Goal: Task Accomplishment & Management: Complete application form

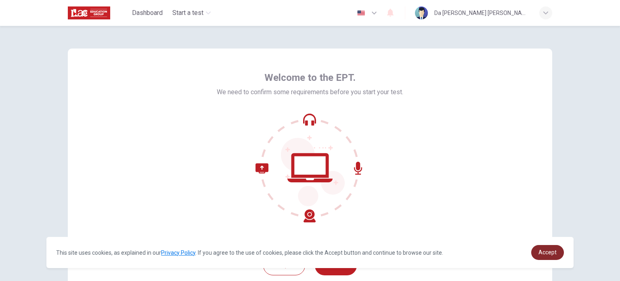
click at [550, 259] on link "Accept" at bounding box center [547, 252] width 33 height 15
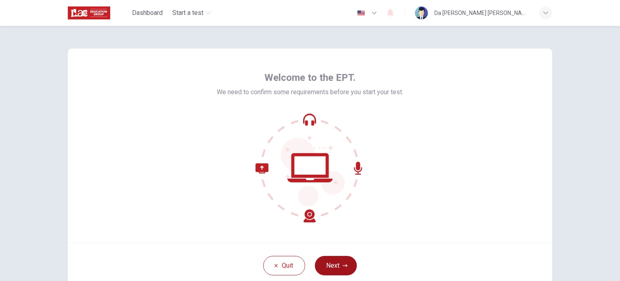
click at [348, 269] on button "Next" at bounding box center [336, 265] width 42 height 19
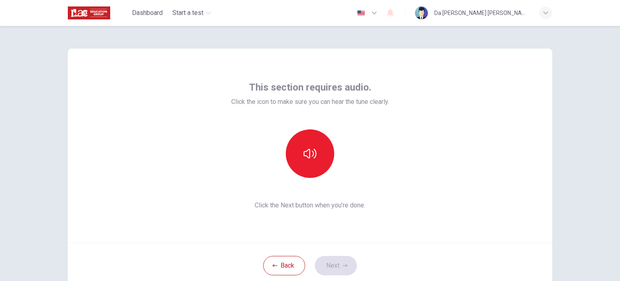
click at [443, 186] on div "This section requires audio. Click the icon to make sure you can hear the tune …" at bounding box center [310, 145] width 485 height 194
click at [300, 150] on button "button" at bounding box center [310, 153] width 48 height 48
click at [342, 262] on button "Next" at bounding box center [336, 265] width 42 height 19
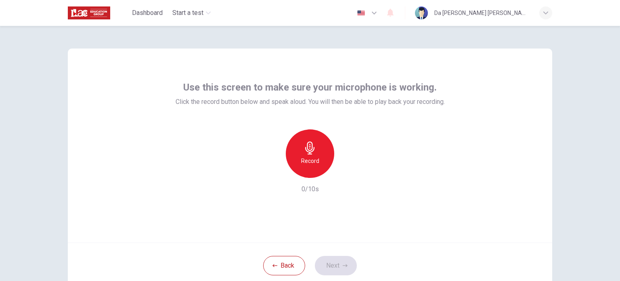
click at [302, 157] on h6 "Record" at bounding box center [310, 161] width 18 height 10
click at [332, 264] on button "Next" at bounding box center [336, 265] width 42 height 19
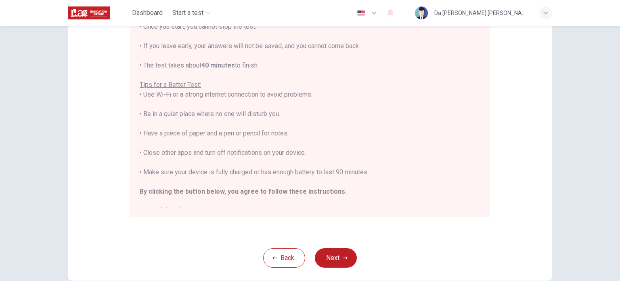
scroll to position [121, 0]
click at [344, 252] on button "Next" at bounding box center [336, 256] width 42 height 19
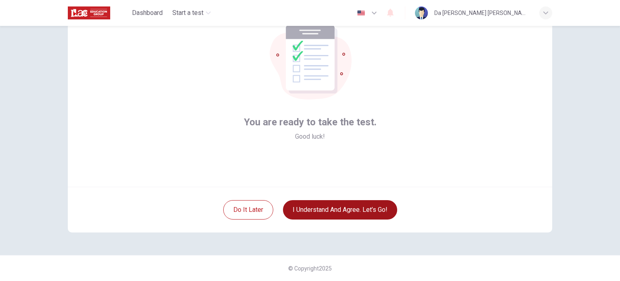
scroll to position [55, 0]
click at [347, 208] on button "I understand and agree. Let’s go!" at bounding box center [340, 209] width 114 height 19
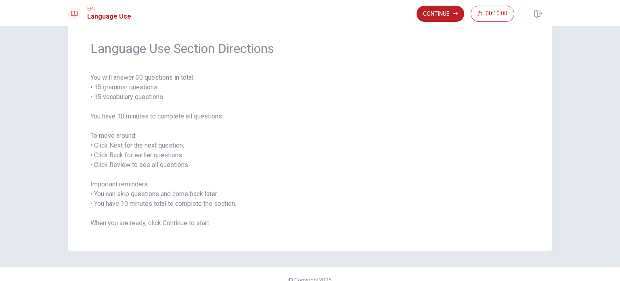
scroll to position [24, 0]
click at [478, 57] on div "Language Use Section Directions You will answer 30 questions in total: • 15 gra…" at bounding box center [310, 134] width 485 height 233
click at [458, 15] on icon "button" at bounding box center [455, 13] width 5 height 5
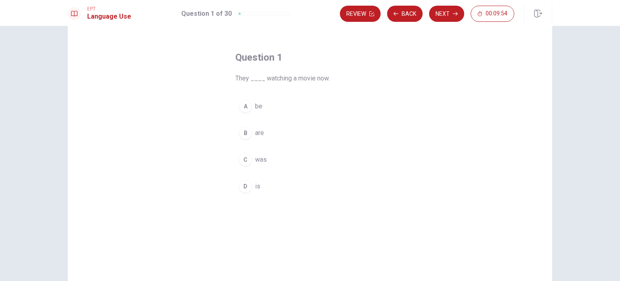
click at [256, 134] on span "are" at bounding box center [259, 133] width 9 height 10
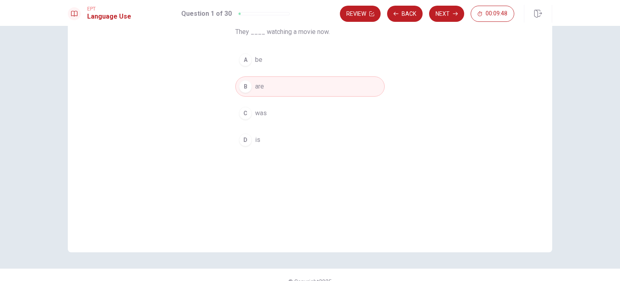
scroll to position [0, 0]
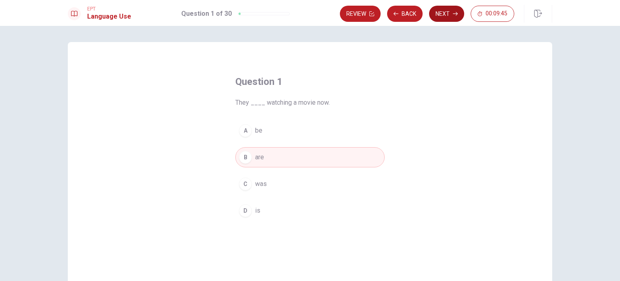
click at [437, 15] on button "Next" at bounding box center [446, 14] width 35 height 16
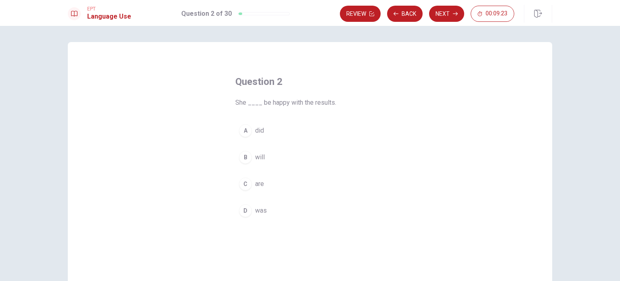
click at [258, 210] on span "was" at bounding box center [261, 211] width 12 height 10
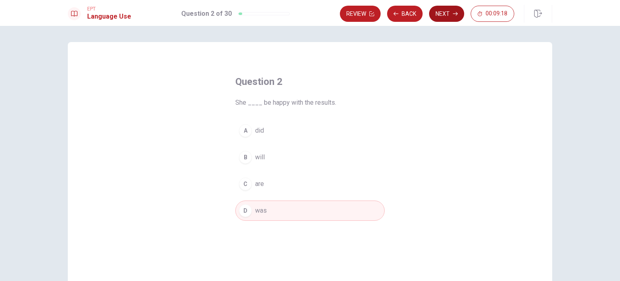
click at [449, 10] on button "Next" at bounding box center [446, 14] width 35 height 16
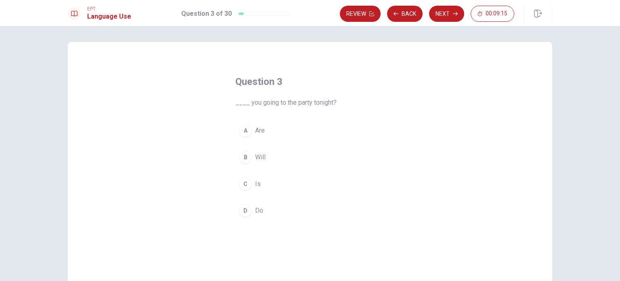
click at [263, 207] on button "D Do" at bounding box center [309, 210] width 149 height 20
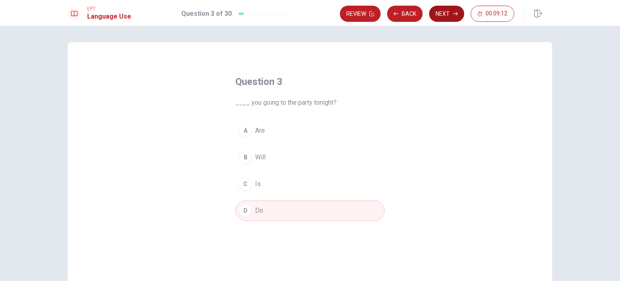
click at [450, 18] on button "Next" at bounding box center [446, 14] width 35 height 16
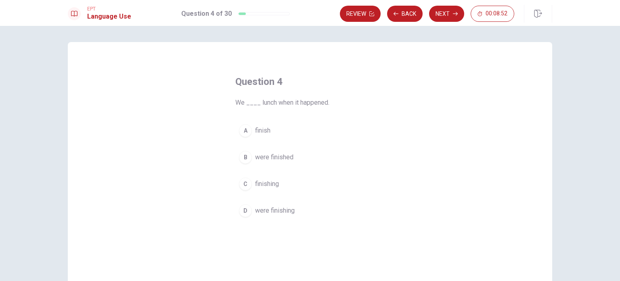
click at [271, 184] on span "finishing" at bounding box center [267, 184] width 24 height 10
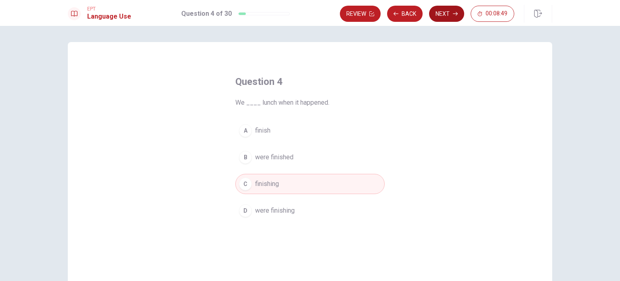
click at [455, 18] on button "Next" at bounding box center [446, 14] width 35 height 16
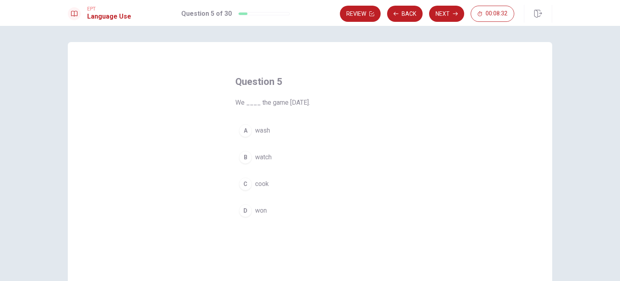
click at [266, 157] on span "watch" at bounding box center [263, 157] width 17 height 10
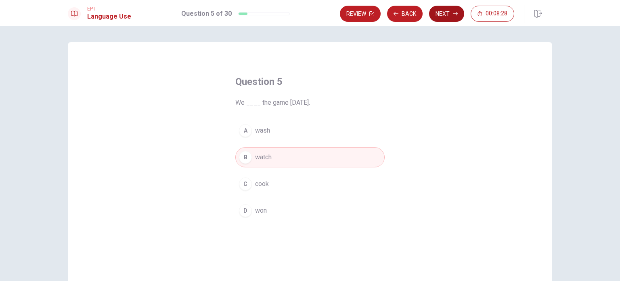
click at [447, 12] on button "Next" at bounding box center [446, 14] width 35 height 16
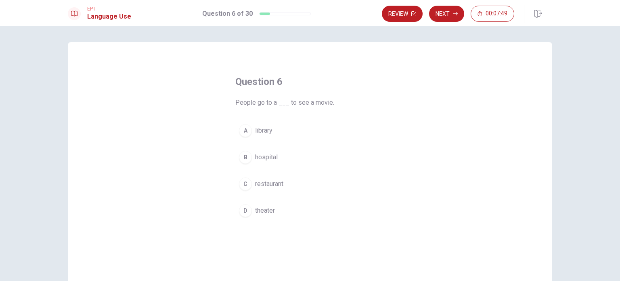
click at [262, 130] on span "library" at bounding box center [263, 131] width 17 height 10
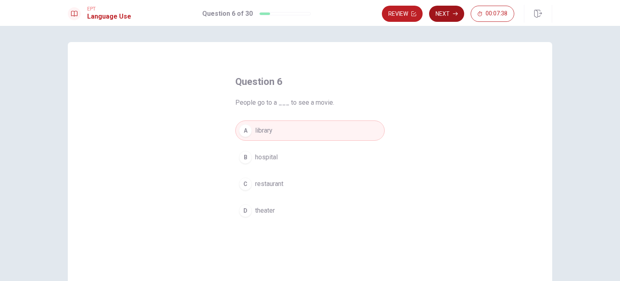
click at [455, 11] on icon "button" at bounding box center [455, 13] width 5 height 5
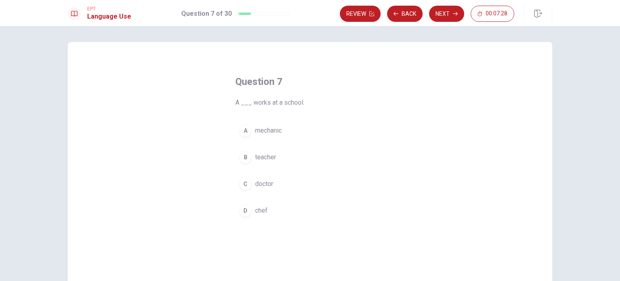
click at [278, 157] on button "B teacher" at bounding box center [309, 157] width 149 height 20
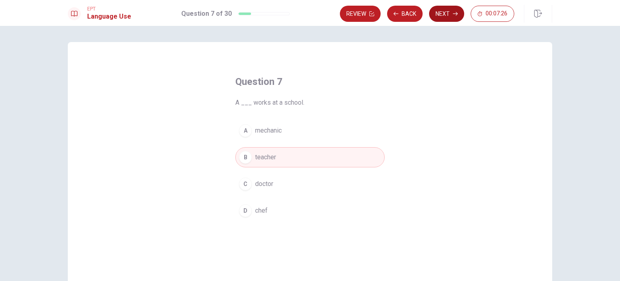
click at [445, 11] on button "Next" at bounding box center [446, 14] width 35 height 16
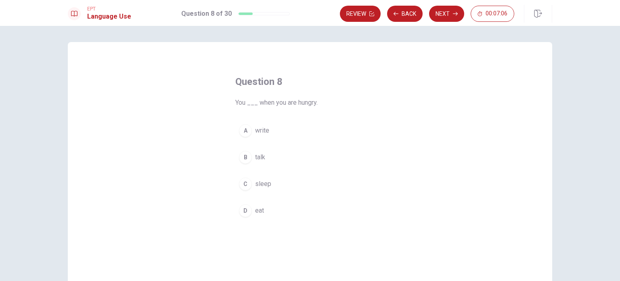
click at [267, 184] on span "sleep" at bounding box center [263, 184] width 16 height 10
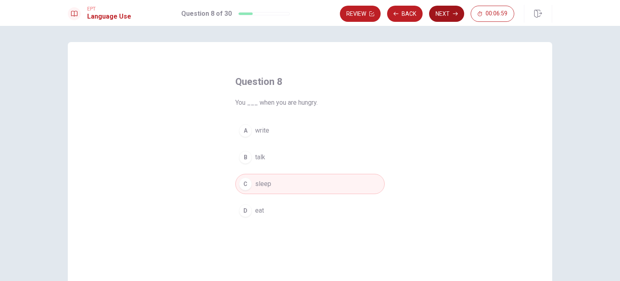
click at [443, 13] on button "Next" at bounding box center [446, 14] width 35 height 16
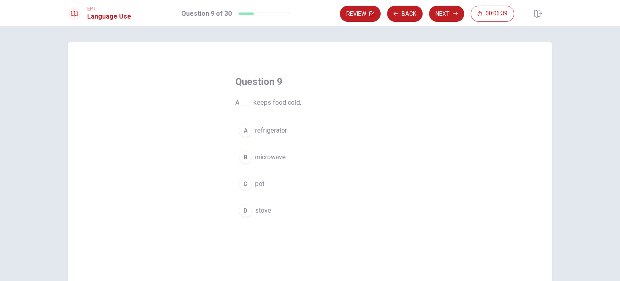
click at [287, 155] on button "B microwave" at bounding box center [309, 157] width 149 height 20
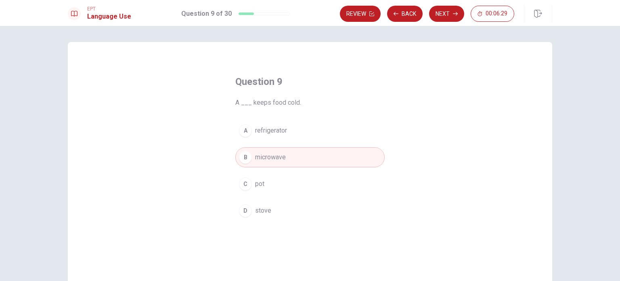
click at [280, 132] on span "refrigerator" at bounding box center [271, 131] width 32 height 10
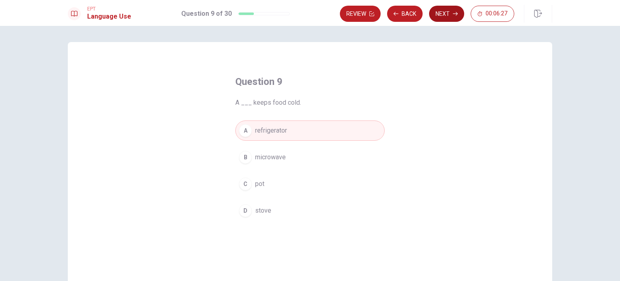
click at [449, 18] on button "Next" at bounding box center [446, 14] width 35 height 16
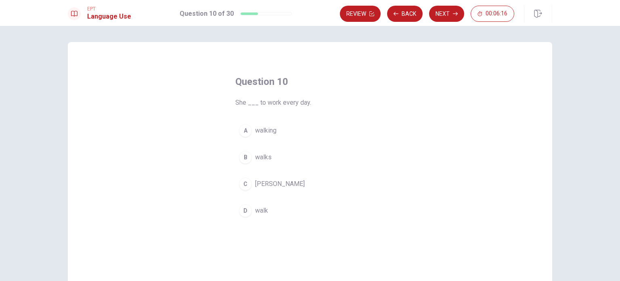
click at [273, 134] on span "walking" at bounding box center [265, 131] width 21 height 10
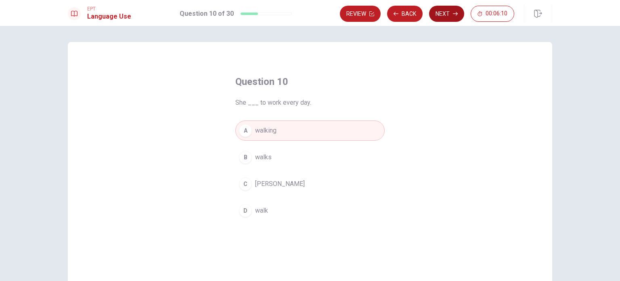
click at [445, 10] on button "Next" at bounding box center [446, 14] width 35 height 16
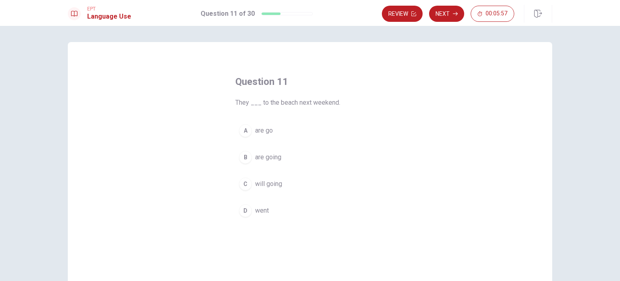
click at [283, 159] on button "B are going" at bounding box center [309, 157] width 149 height 20
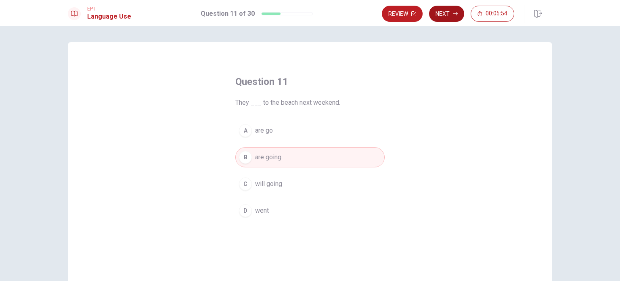
click at [448, 16] on button "Next" at bounding box center [446, 14] width 35 height 16
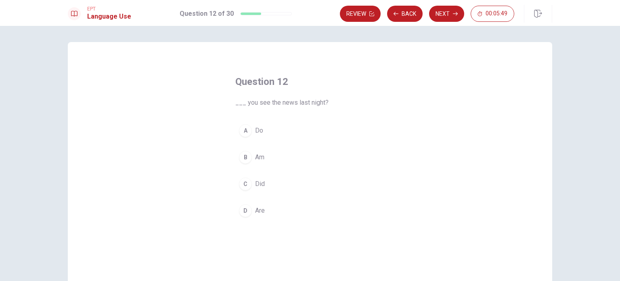
click at [257, 133] on span "Do" at bounding box center [259, 131] width 8 height 10
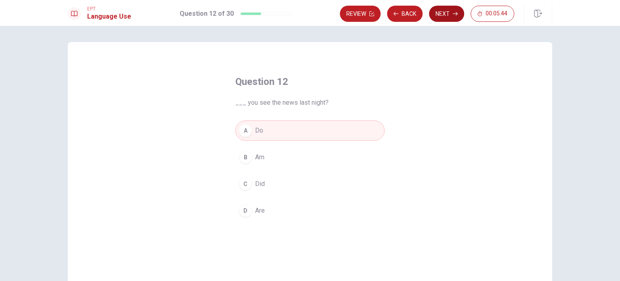
click at [455, 13] on icon "button" at bounding box center [455, 13] width 5 height 5
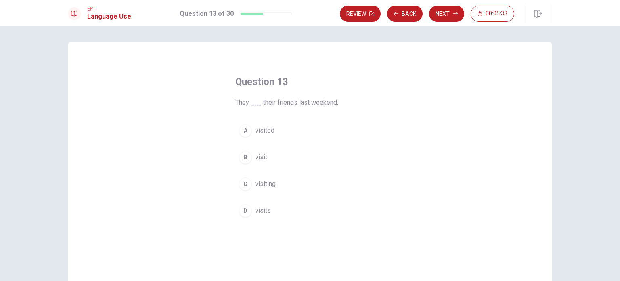
click at [257, 131] on span "visited" at bounding box center [264, 131] width 19 height 10
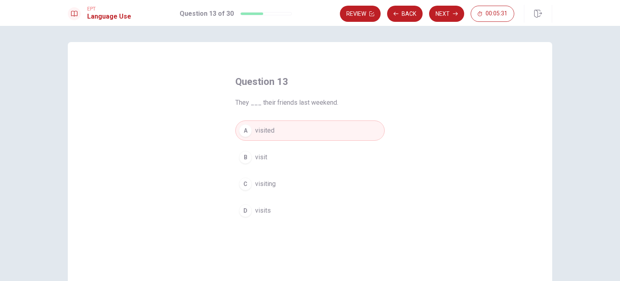
click at [412, 213] on div "Question 13 They ___ their friends last weekend. A visited B visit C visiting D…" at bounding box center [310, 182] width 485 height 281
click at [455, 13] on icon "button" at bounding box center [455, 13] width 5 height 5
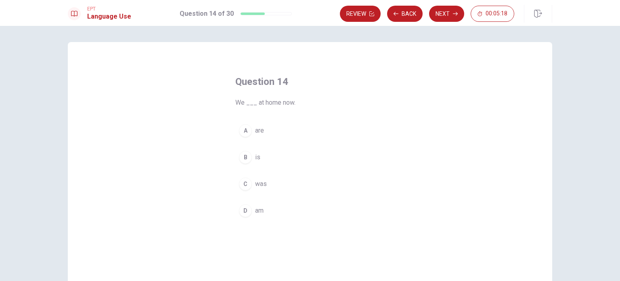
click at [255, 132] on span "are" at bounding box center [259, 131] width 9 height 10
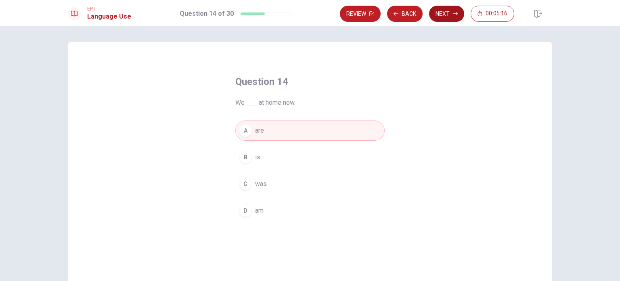
click at [452, 16] on button "Next" at bounding box center [446, 14] width 35 height 16
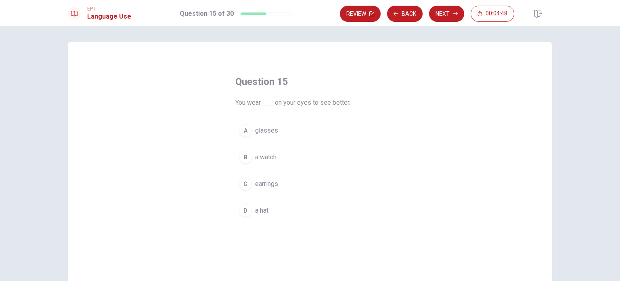
click at [262, 216] on button "D a hat" at bounding box center [309, 210] width 149 height 20
click at [447, 4] on div "EPT Language Use Question 15 of 30 Review Back Next 00:04:46" at bounding box center [310, 13] width 620 height 26
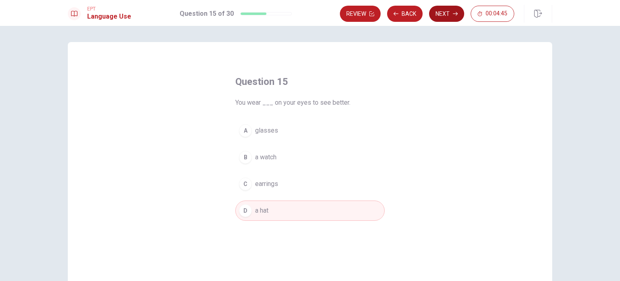
click at [448, 8] on button "Next" at bounding box center [446, 14] width 35 height 16
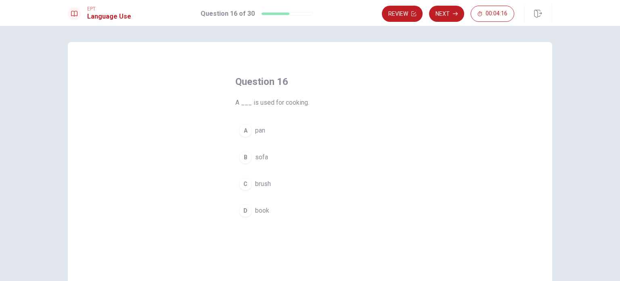
click at [258, 183] on span "brush" at bounding box center [263, 184] width 16 height 10
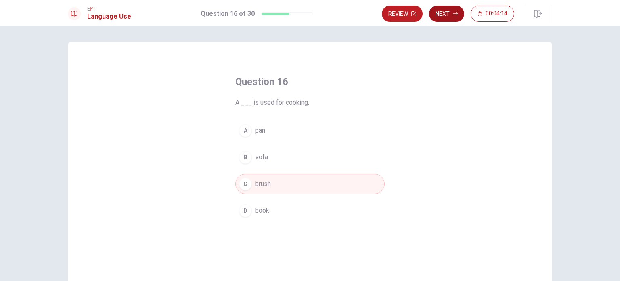
click at [445, 19] on button "Next" at bounding box center [446, 14] width 35 height 16
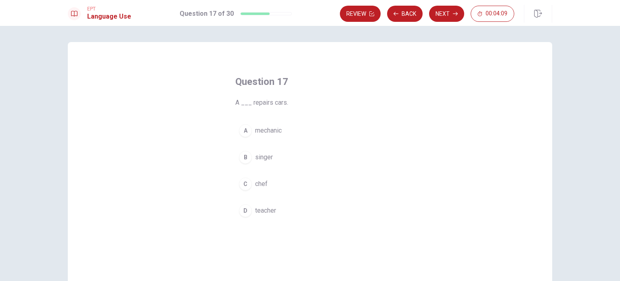
click at [273, 128] on span "mechanic" at bounding box center [268, 131] width 27 height 10
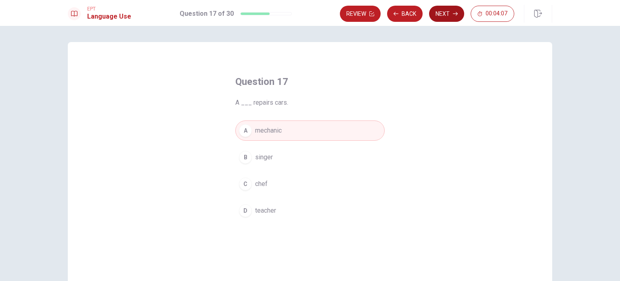
click at [446, 20] on button "Next" at bounding box center [446, 14] width 35 height 16
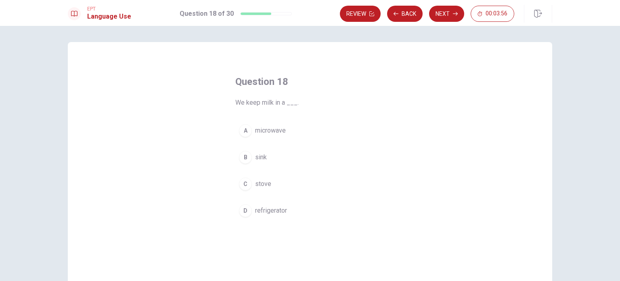
click at [266, 133] on span "microwave" at bounding box center [270, 131] width 31 height 10
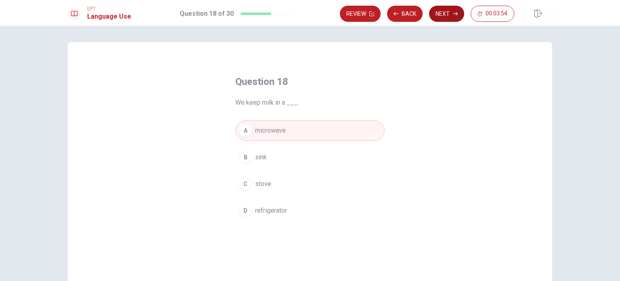
click at [445, 9] on button "Next" at bounding box center [446, 14] width 35 height 16
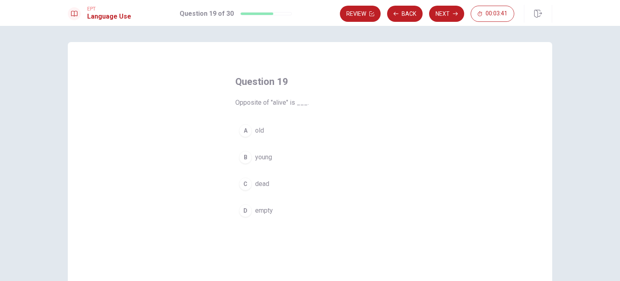
click at [259, 184] on span "dead" at bounding box center [262, 184] width 14 height 10
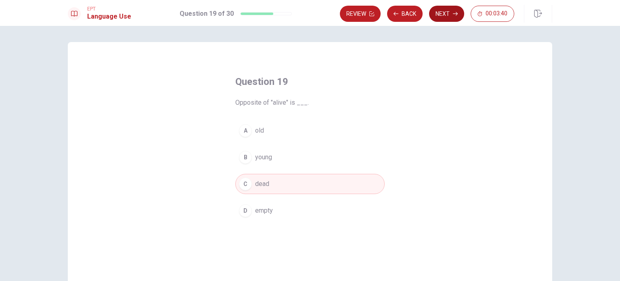
click at [449, 16] on button "Next" at bounding box center [446, 14] width 35 height 16
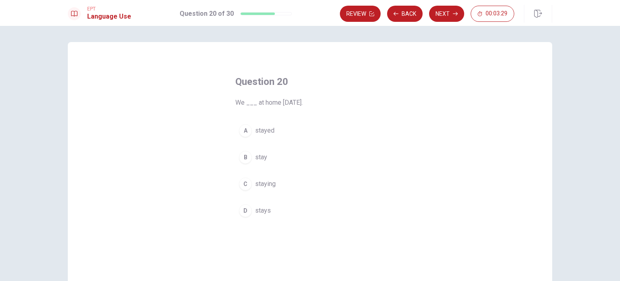
click at [268, 183] on span "staying" at bounding box center [265, 184] width 21 height 10
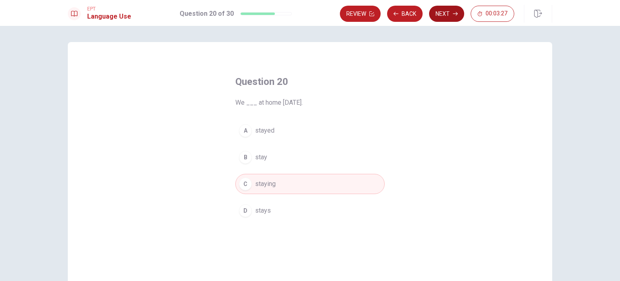
click at [434, 12] on button "Next" at bounding box center [446, 14] width 35 height 16
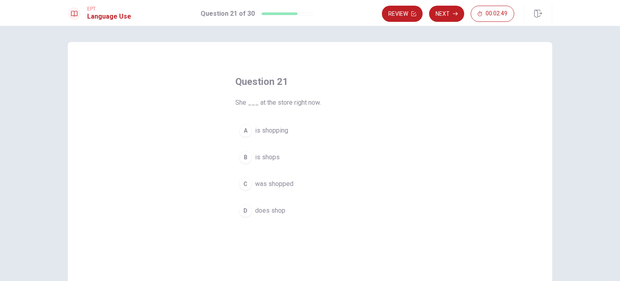
click at [276, 128] on span "is shopping" at bounding box center [271, 131] width 33 height 10
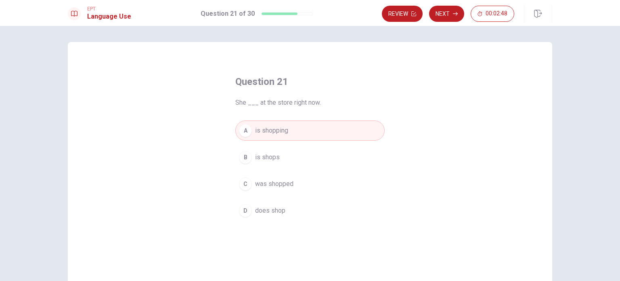
click at [392, 240] on div "Question 21 She ___ at the store right now. A is shopping B is shops C was shop…" at bounding box center [310, 192] width 182 height 260
click at [455, 12] on icon "button" at bounding box center [455, 13] width 5 height 5
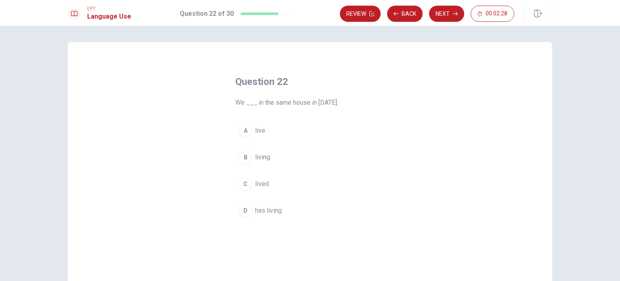
click at [257, 130] on span "live" at bounding box center [260, 131] width 10 height 10
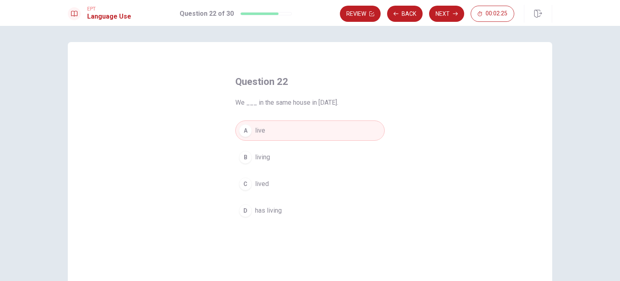
click at [253, 160] on button "B living" at bounding box center [309, 157] width 149 height 20
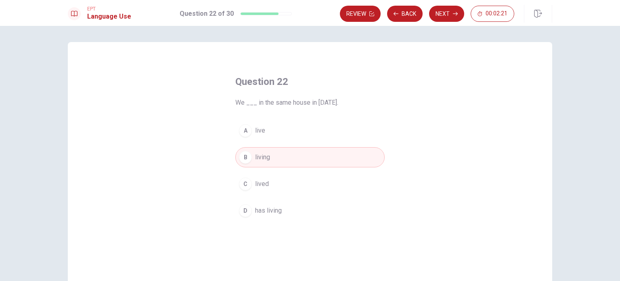
drag, startPoint x: 620, startPoint y: 101, endPoint x: 620, endPoint y: 132, distance: 31.5
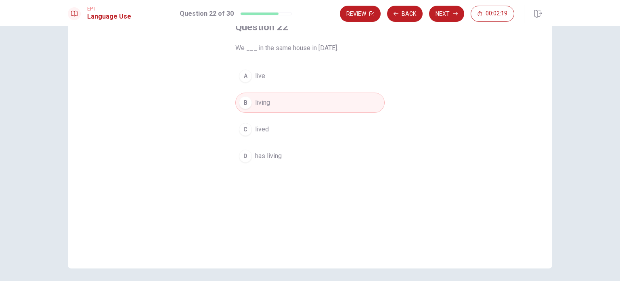
scroll to position [55, 0]
click at [455, 15] on icon "button" at bounding box center [455, 13] width 5 height 5
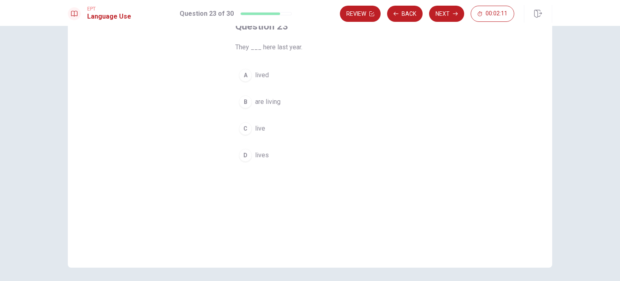
click at [256, 104] on span "are living" at bounding box center [267, 102] width 25 height 10
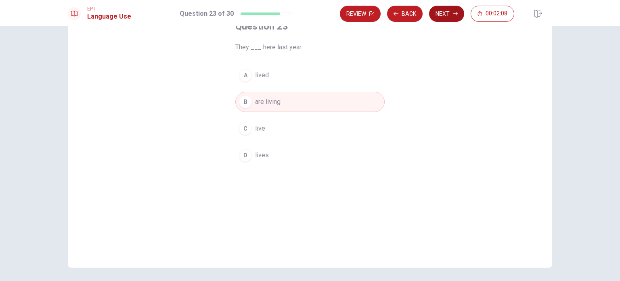
click at [460, 17] on button "Next" at bounding box center [446, 14] width 35 height 16
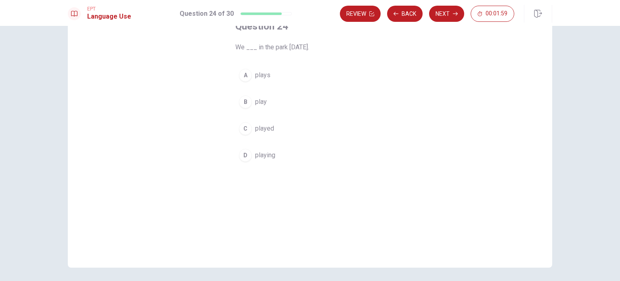
click at [257, 108] on button "B play" at bounding box center [309, 102] width 149 height 20
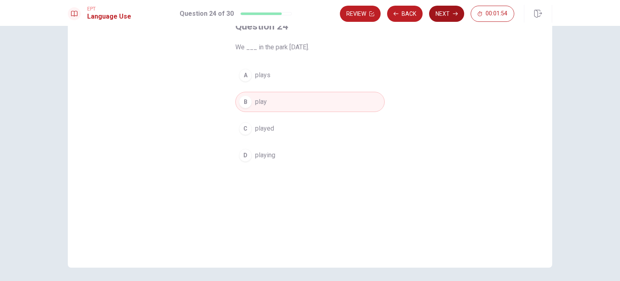
click at [441, 16] on button "Next" at bounding box center [446, 14] width 35 height 16
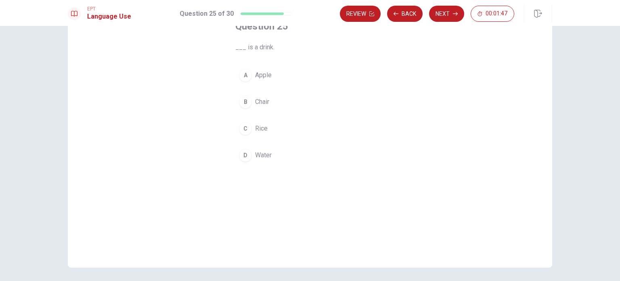
click at [251, 155] on div "D" at bounding box center [245, 155] width 13 height 13
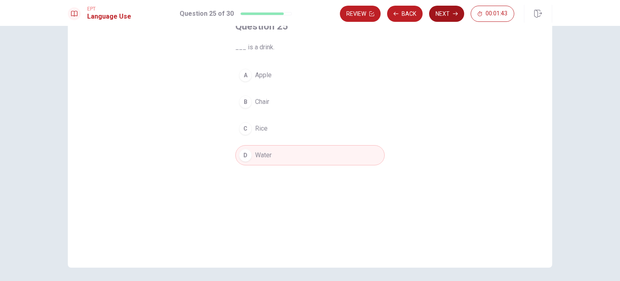
click at [438, 15] on button "Next" at bounding box center [446, 14] width 35 height 16
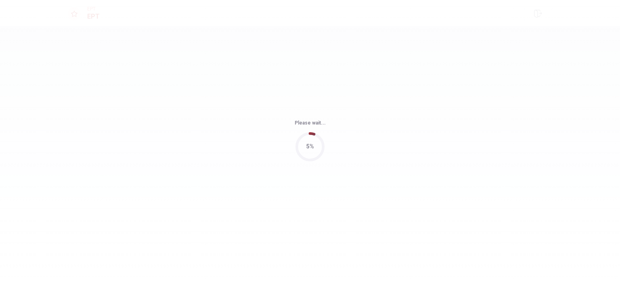
scroll to position [0, 0]
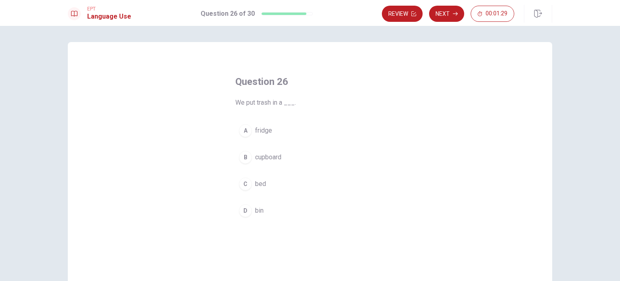
click at [262, 182] on span "bed" at bounding box center [260, 184] width 11 height 10
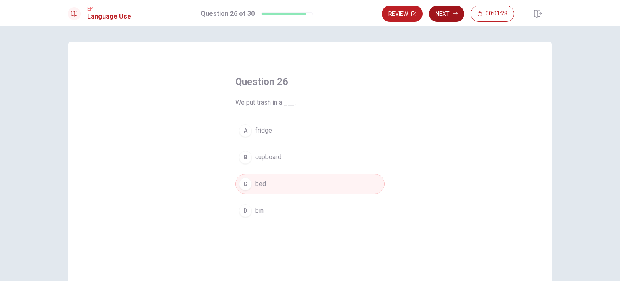
click at [455, 19] on button "Next" at bounding box center [446, 14] width 35 height 16
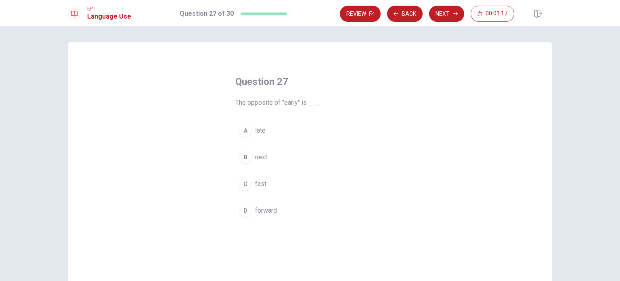
click at [267, 131] on button "A late" at bounding box center [309, 130] width 149 height 20
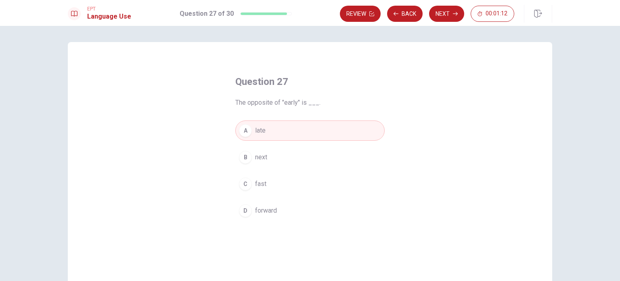
click at [283, 158] on button "B next" at bounding box center [309, 157] width 149 height 20
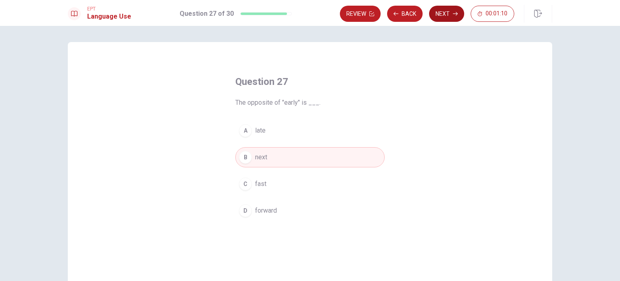
click at [455, 6] on button "Next" at bounding box center [446, 14] width 35 height 16
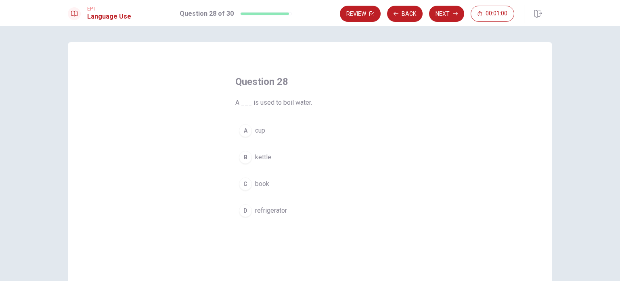
click at [290, 211] on button "D refrigerator" at bounding box center [309, 210] width 149 height 20
click at [265, 132] on span "cup" at bounding box center [260, 131] width 10 height 10
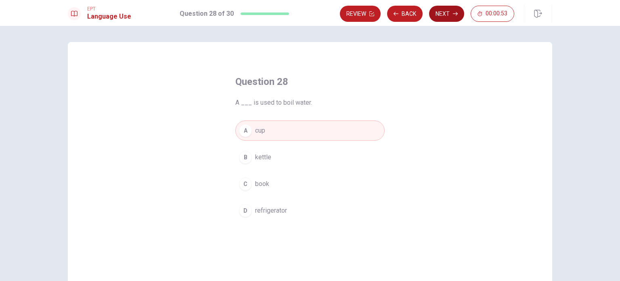
click at [446, 13] on button "Next" at bounding box center [446, 14] width 35 height 16
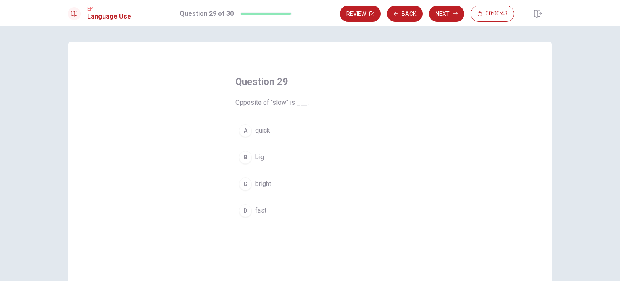
click at [264, 157] on button "B big" at bounding box center [309, 157] width 149 height 20
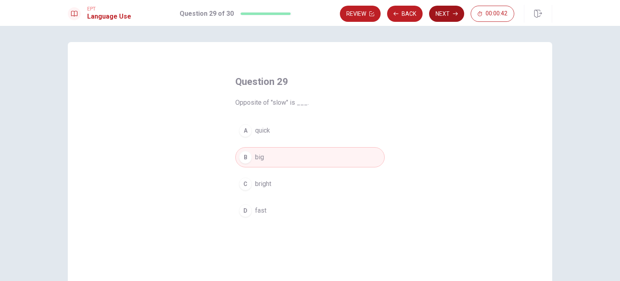
click at [434, 16] on button "Next" at bounding box center [446, 14] width 35 height 16
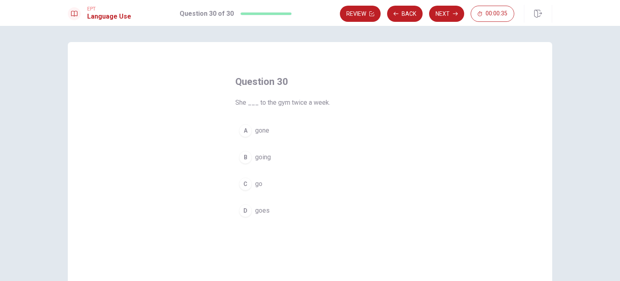
click at [258, 186] on span "go" at bounding box center [258, 184] width 7 height 10
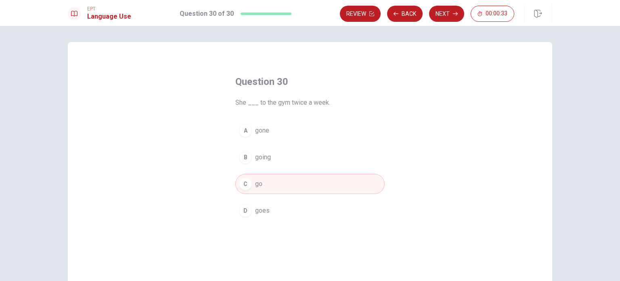
click at [265, 162] on button "B going" at bounding box center [309, 157] width 149 height 20
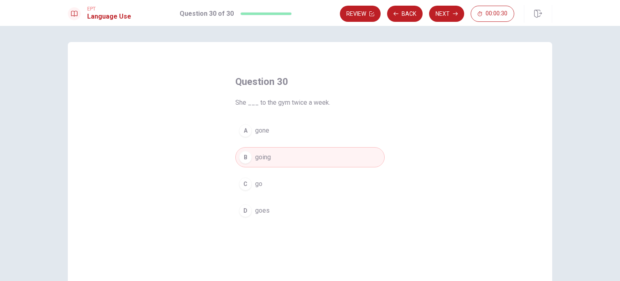
click at [248, 183] on div "C" at bounding box center [245, 183] width 13 height 13
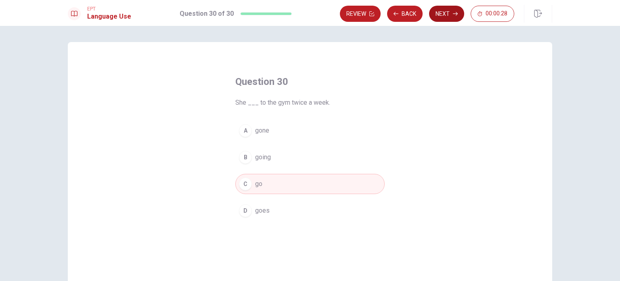
click at [452, 14] on button "Next" at bounding box center [446, 14] width 35 height 16
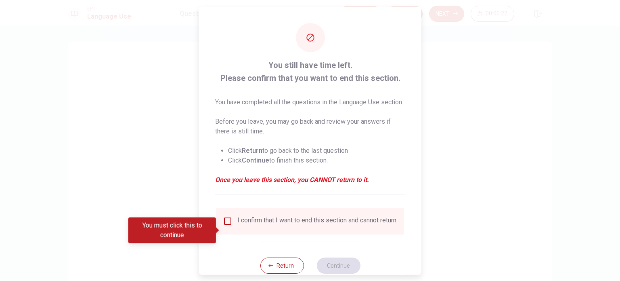
click at [231, 225] on input "You must click this to continue" at bounding box center [228, 221] width 10 height 10
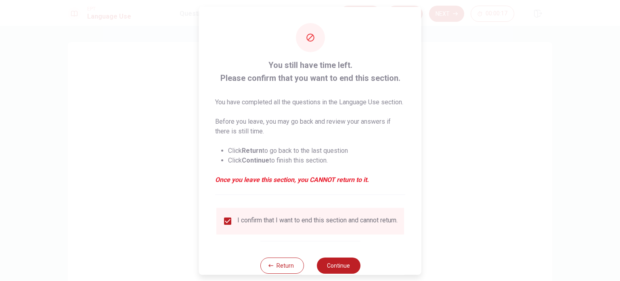
drag, startPoint x: 620, startPoint y: 64, endPoint x: 619, endPoint y: 108, distance: 44.4
click at [619, 108] on div at bounding box center [310, 140] width 620 height 281
drag, startPoint x: 619, startPoint y: 108, endPoint x: 579, endPoint y: 151, distance: 59.4
click at [579, 151] on div at bounding box center [310, 140] width 620 height 281
drag, startPoint x: 620, startPoint y: 28, endPoint x: 619, endPoint y: 232, distance: 204.3
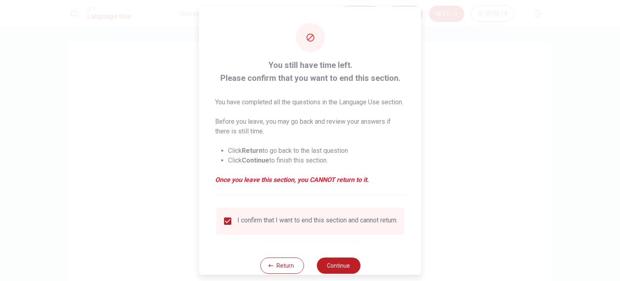
click at [619, 232] on div at bounding box center [310, 140] width 620 height 281
drag, startPoint x: 411, startPoint y: 178, endPoint x: 412, endPoint y: 98, distance: 80.0
click at [412, 98] on div "You still have time left. Please confirm that you want to end this section. You…" at bounding box center [310, 147] width 222 height 283
drag, startPoint x: 620, startPoint y: 24, endPoint x: 619, endPoint y: 207, distance: 182.9
click at [619, 207] on div at bounding box center [310, 140] width 620 height 281
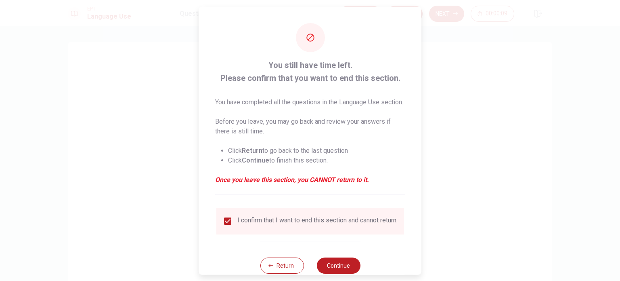
drag, startPoint x: 615, startPoint y: 141, endPoint x: 619, endPoint y: 271, distance: 130.1
click at [619, 271] on div at bounding box center [310, 140] width 620 height 281
drag, startPoint x: 620, startPoint y: 86, endPoint x: 619, endPoint y: 145, distance: 59.4
click at [619, 145] on div at bounding box center [310, 140] width 620 height 281
drag, startPoint x: 619, startPoint y: 145, endPoint x: 619, endPoint y: 205, distance: 59.4
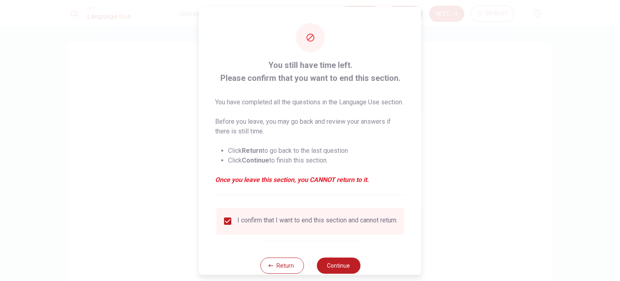
click at [619, 205] on div at bounding box center [310, 140] width 620 height 281
drag, startPoint x: 619, startPoint y: 205, endPoint x: 620, endPoint y: 295, distance: 90.1
click at [620, 280] on html "This site uses cookies, as explained in our Privacy Policy . If you agree to th…" at bounding box center [310, 140] width 620 height 281
drag, startPoint x: 566, startPoint y: 122, endPoint x: 550, endPoint y: 222, distance: 102.2
click at [550, 222] on div at bounding box center [310, 140] width 620 height 281
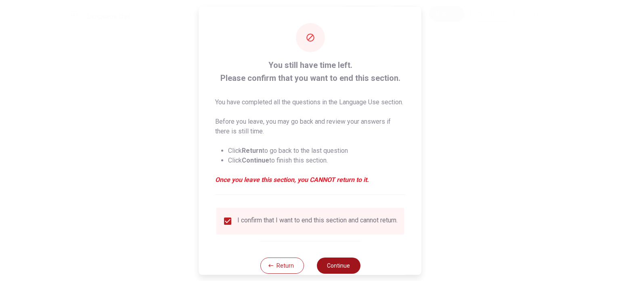
click at [344, 273] on button "Continue" at bounding box center [339, 265] width 44 height 16
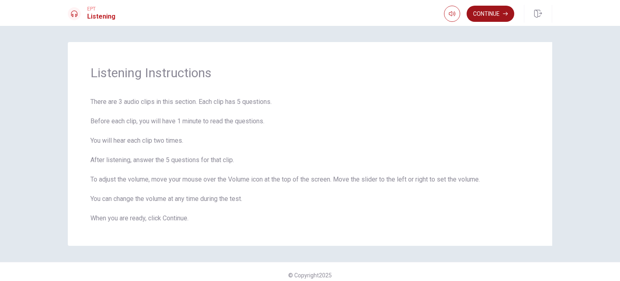
click at [509, 14] on button "Continue" at bounding box center [491, 14] width 48 height 16
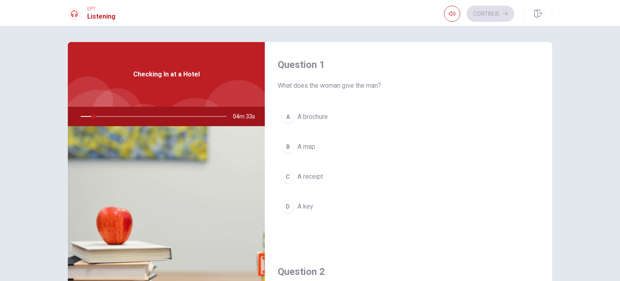
drag, startPoint x: 95, startPoint y: 115, endPoint x: 73, endPoint y: 121, distance: 23.0
click at [73, 121] on div at bounding box center [152, 116] width 162 height 19
drag, startPoint x: 94, startPoint y: 118, endPoint x: 87, endPoint y: 119, distance: 6.9
click at [87, 119] on div at bounding box center [152, 116] width 162 height 19
click at [307, 149] on span "A map" at bounding box center [307, 147] width 18 height 10
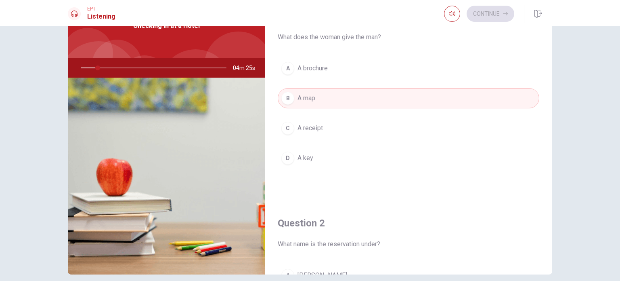
scroll to position [84, 0]
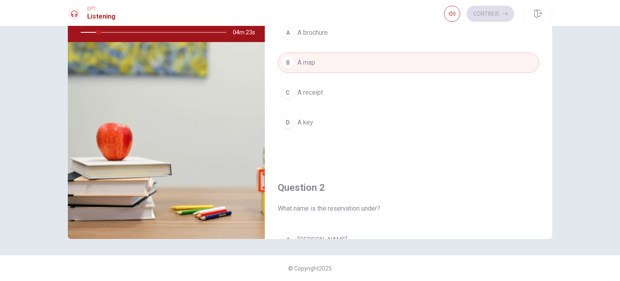
drag, startPoint x: 527, startPoint y: 145, endPoint x: 535, endPoint y: 211, distance: 65.9
drag, startPoint x: 550, startPoint y: 84, endPoint x: 546, endPoint y: 187, distance: 103.9
drag, startPoint x: 496, startPoint y: 157, endPoint x: 512, endPoint y: 84, distance: 74.0
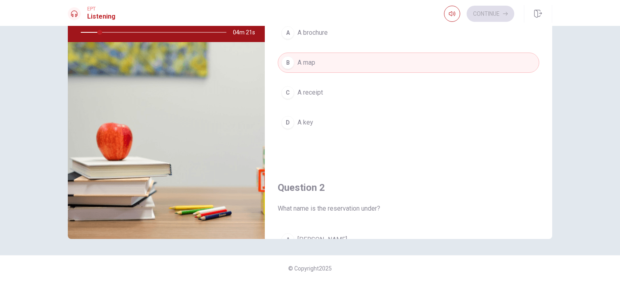
click at [512, 84] on div "Question 1 What does the woman give the man? A A brochure B A map C A receipt D…" at bounding box center [408, 61] width 287 height 207
drag, startPoint x: 472, startPoint y: 82, endPoint x: 478, endPoint y: 57, distance: 25.6
click at [478, 57] on div "A A brochure B A map C A receipt D A key" at bounding box center [409, 86] width 262 height 126
click at [476, 77] on div "A A brochure B A map C A receipt D A key" at bounding box center [409, 86] width 262 height 126
click at [427, 199] on div "Question 2 What name is the reservation under?" at bounding box center [409, 197] width 262 height 32
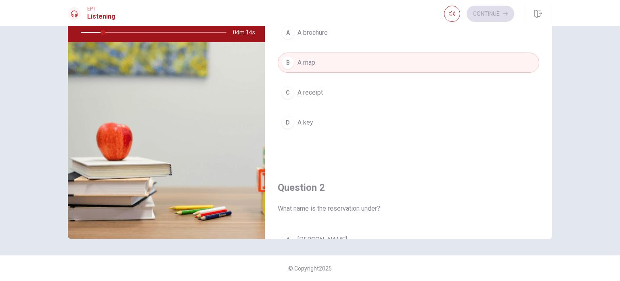
click at [467, 165] on div "Question 2 What name is the reservation under? A [PERSON_NAME] B [PERSON_NAME] …" at bounding box center [408, 268] width 287 height 207
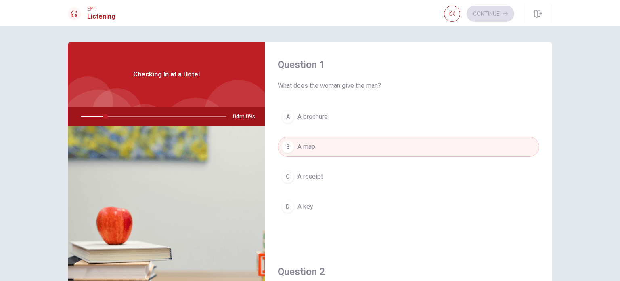
click at [318, 151] on button "B A map" at bounding box center [409, 146] width 262 height 20
click at [318, 129] on div "A A brochure B A map C A receipt D A key" at bounding box center [409, 170] width 262 height 126
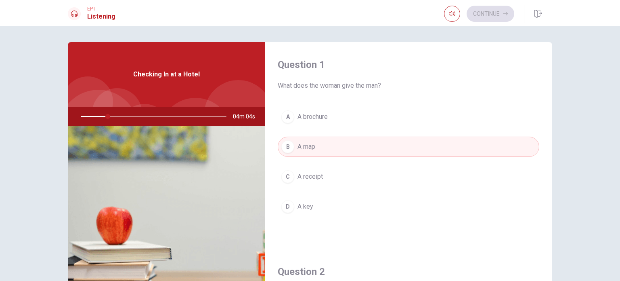
click at [300, 116] on span "A brochure" at bounding box center [313, 117] width 30 height 10
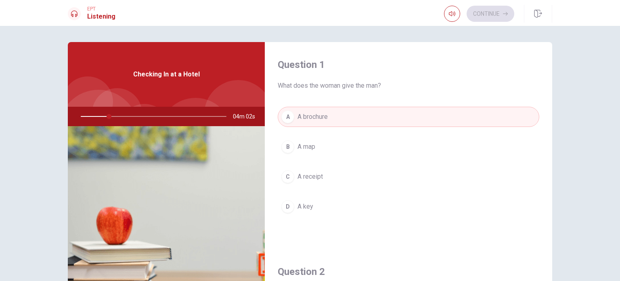
click at [306, 174] on span "A receipt" at bounding box center [310, 177] width 25 height 10
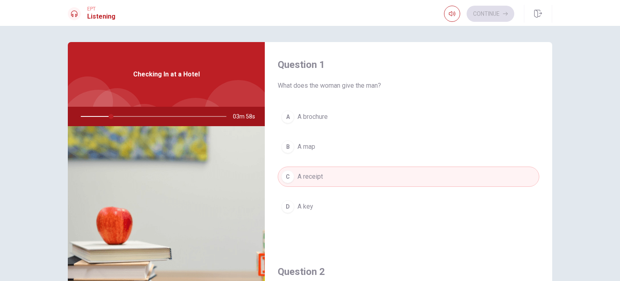
drag, startPoint x: 620, startPoint y: 73, endPoint x: 619, endPoint y: 150, distance: 77.5
click at [619, 150] on div "Question 1 What does the woman give the man? A A brochure B A map C A receipt D…" at bounding box center [310, 153] width 620 height 255
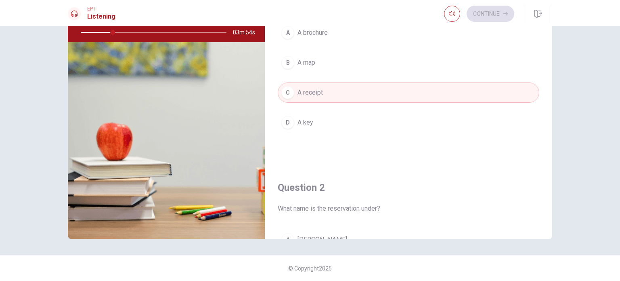
click at [491, 19] on div "Continue" at bounding box center [479, 14] width 70 height 16
drag, startPoint x: 302, startPoint y: 208, endPoint x: 371, endPoint y: 221, distance: 71.0
click at [371, 221] on div "Question 2 What name is the reservation under? A [PERSON_NAME] B [PERSON_NAME] …" at bounding box center [408, 268] width 287 height 207
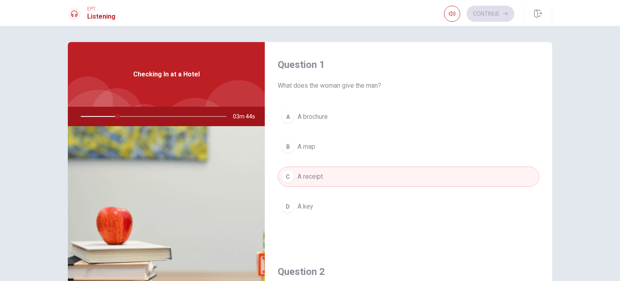
click at [326, 171] on button "C A receipt" at bounding box center [409, 176] width 262 height 20
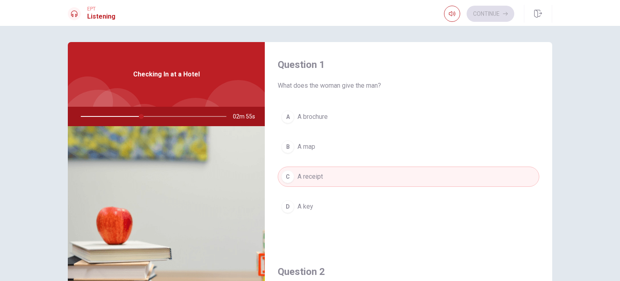
click at [328, 208] on button "D A key" at bounding box center [409, 206] width 262 height 20
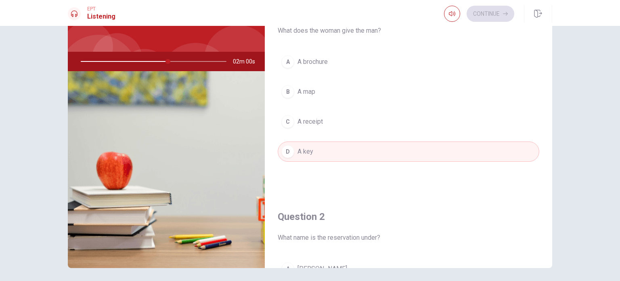
scroll to position [63, 0]
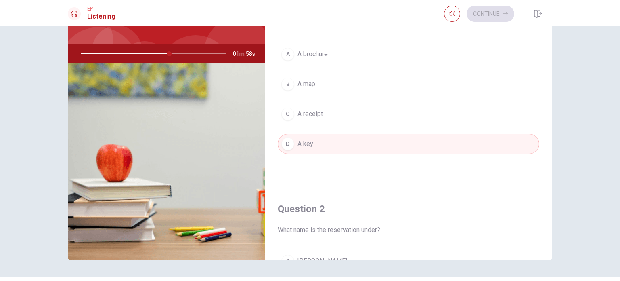
click at [378, 143] on button "D A key" at bounding box center [409, 144] width 262 height 20
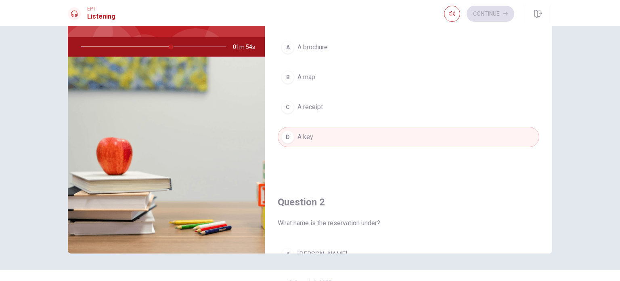
scroll to position [69, 0]
click at [548, 37] on div "Question 1 What does the woman give the man? A A brochure B A map C A receipt D…" at bounding box center [408, 76] width 287 height 207
click at [546, 50] on div "Question 1 What does the woman give the man? A A brochure B A map C A receipt D…" at bounding box center [408, 76] width 287 height 207
click at [552, 43] on div "Question 1 What does the woman give the man? A A brochure B A map C A receipt D…" at bounding box center [310, 113] width 510 height 281
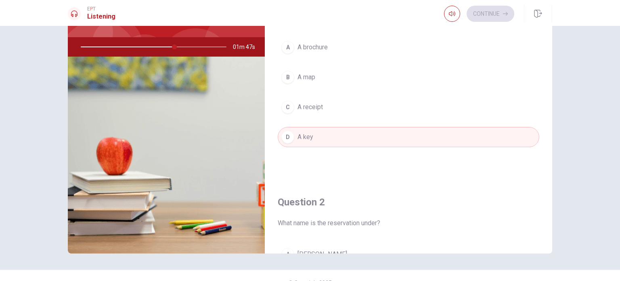
click at [521, 54] on button "A A brochure" at bounding box center [409, 47] width 262 height 20
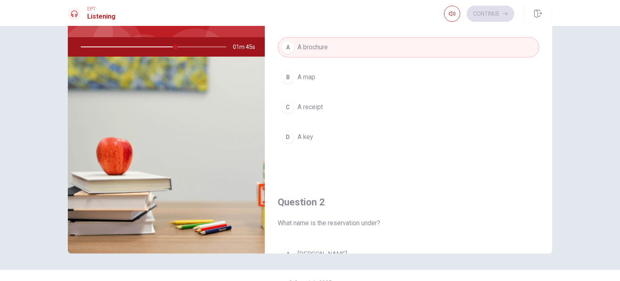
click at [499, 125] on div "A A brochure B A map C A receipt D A key" at bounding box center [409, 100] width 262 height 126
click at [424, 145] on button "D A key" at bounding box center [409, 137] width 262 height 20
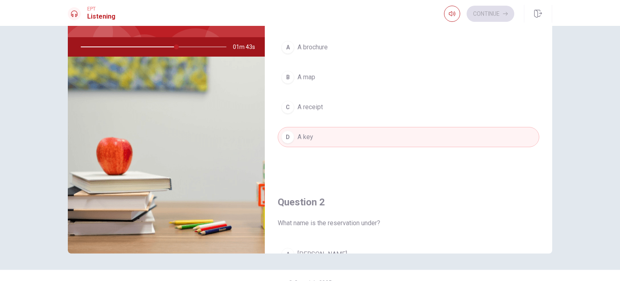
type input "66"
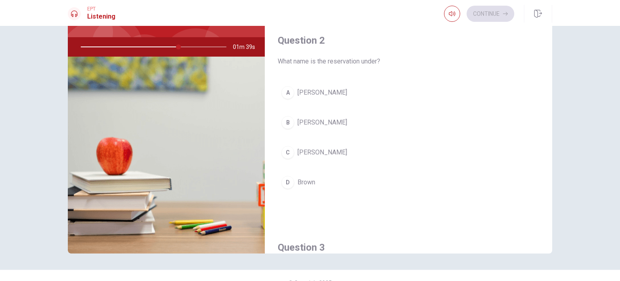
scroll to position [178, 0]
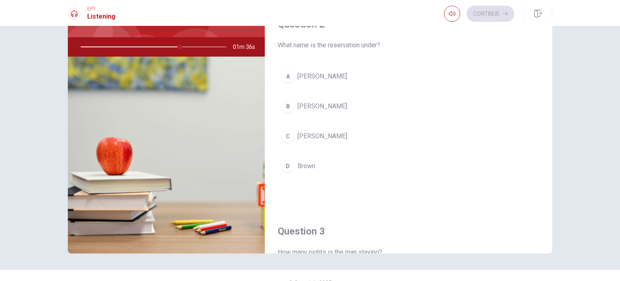
click at [306, 76] on span "[PERSON_NAME]" at bounding box center [323, 76] width 50 height 10
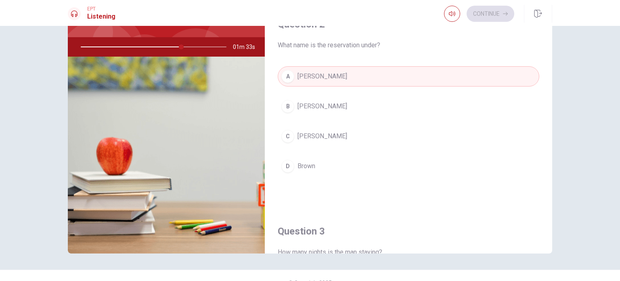
click at [310, 103] on span "[PERSON_NAME]" at bounding box center [323, 106] width 50 height 10
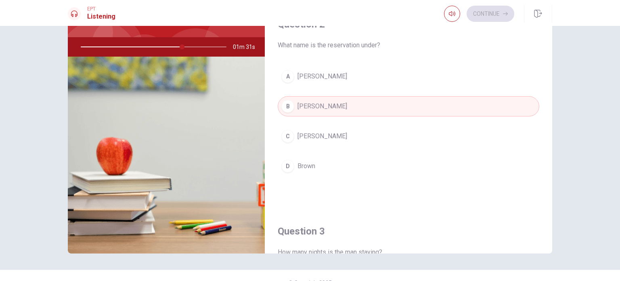
click at [155, 45] on div at bounding box center [152, 46] width 162 height 19
click at [498, 165] on button "[PERSON_NAME]" at bounding box center [409, 166] width 262 height 20
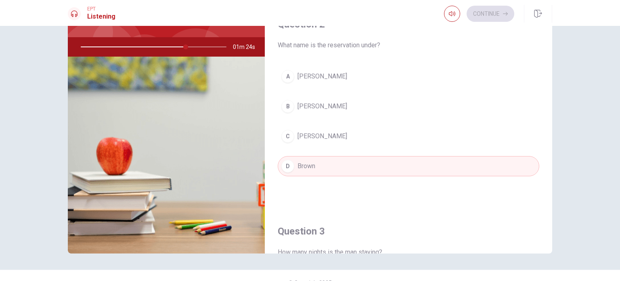
click at [444, 104] on button "[PERSON_NAME]" at bounding box center [409, 106] width 262 height 20
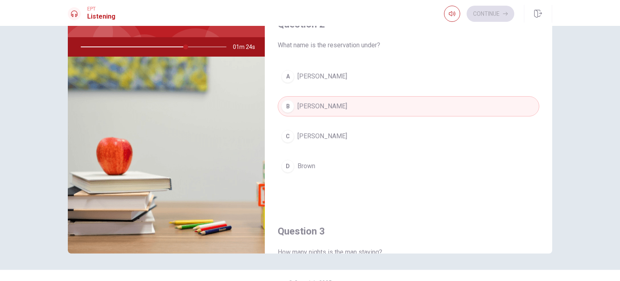
type input "72"
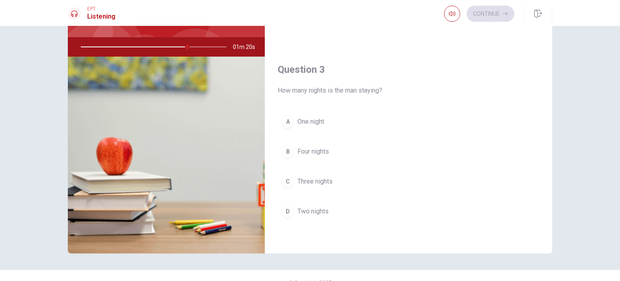
scroll to position [355, 0]
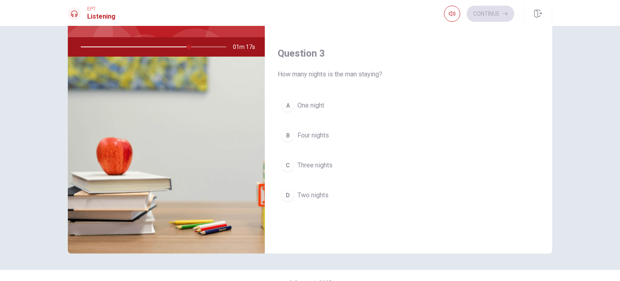
click at [323, 134] on span "Four nights" at bounding box center [313, 135] width 31 height 10
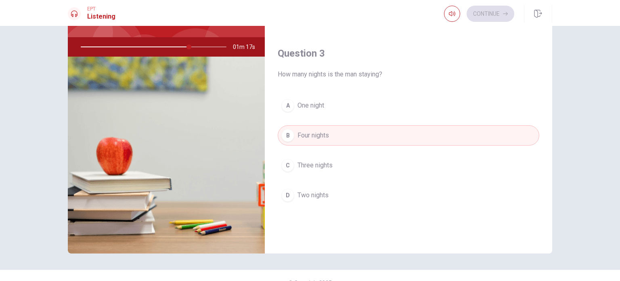
click at [323, 134] on span "Four nights" at bounding box center [313, 135] width 31 height 10
type input "75"
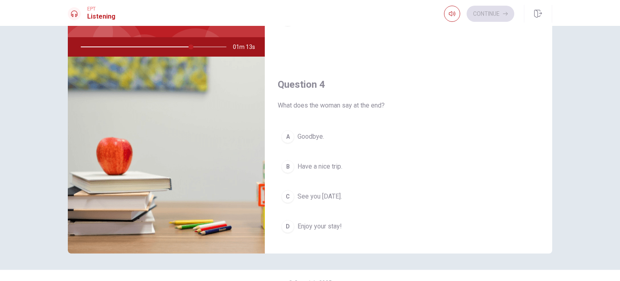
scroll to position [533, 0]
click at [412, 163] on button "B Have a nice trip." at bounding box center [409, 164] width 262 height 20
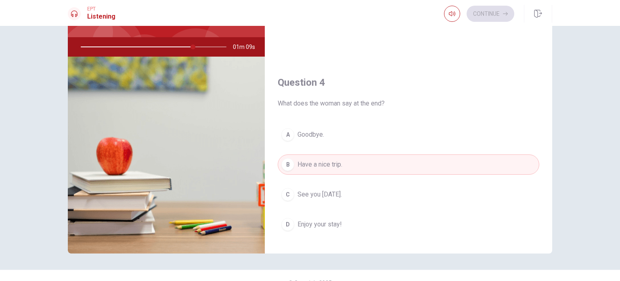
type input "77"
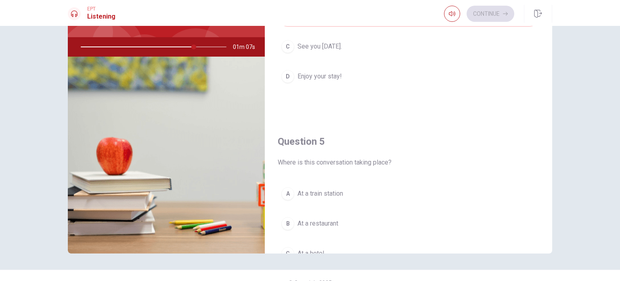
scroll to position [727, 0]
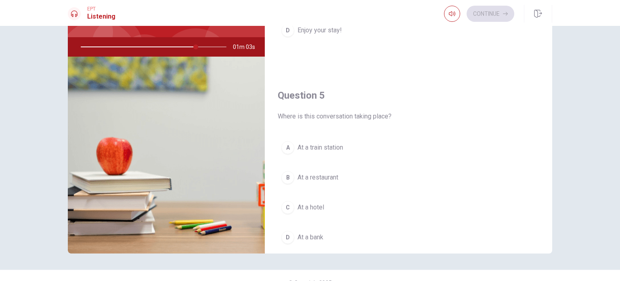
click at [309, 202] on span "At a hotel" at bounding box center [311, 207] width 27 height 10
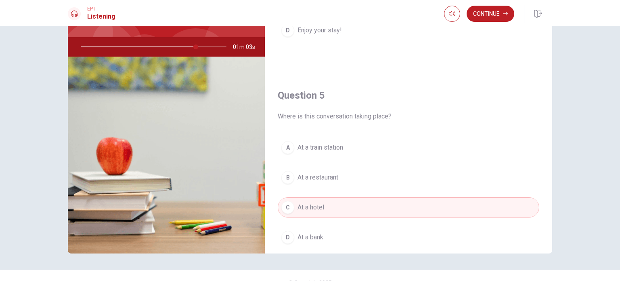
type input "79"
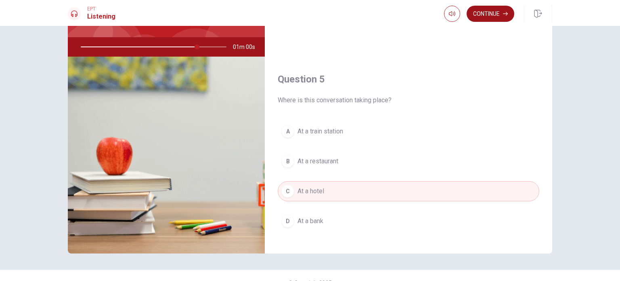
click at [485, 18] on button "Continue" at bounding box center [491, 14] width 48 height 16
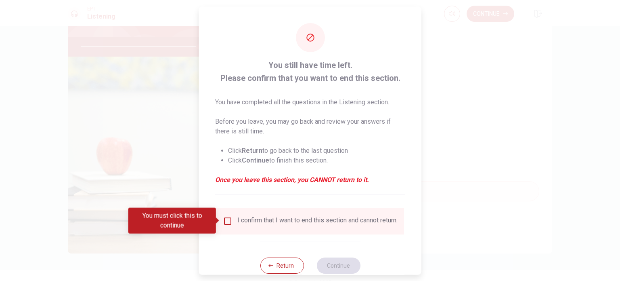
click at [190, 231] on div "You must click this to continue" at bounding box center [172, 221] width 88 height 26
click at [229, 220] on input "You must click this to continue" at bounding box center [228, 221] width 10 height 10
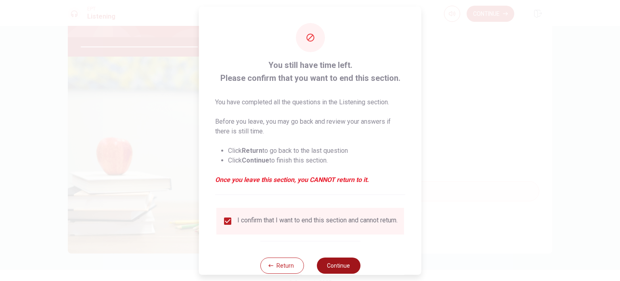
click at [339, 269] on button "Continue" at bounding box center [339, 265] width 44 height 16
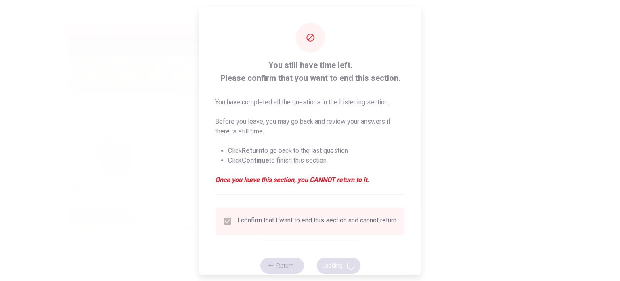
type input "83"
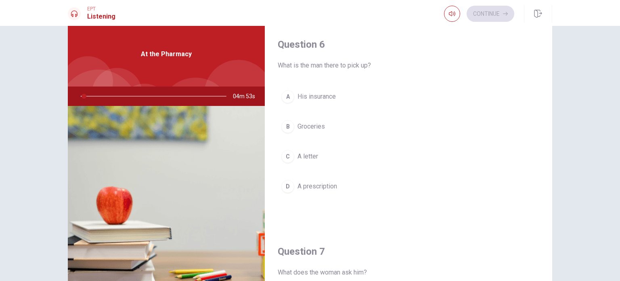
scroll to position [21, 0]
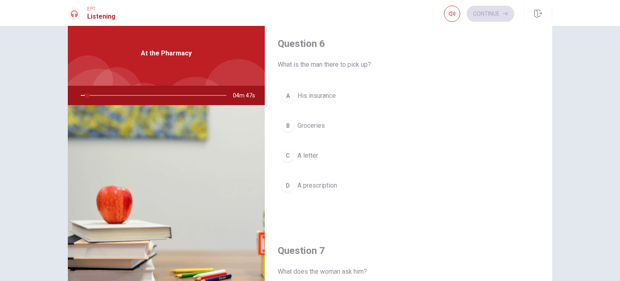
click at [554, 63] on div "Question 6 What is the man there to pick up? A His insurance B Groceries C A le…" at bounding box center [310, 161] width 510 height 281
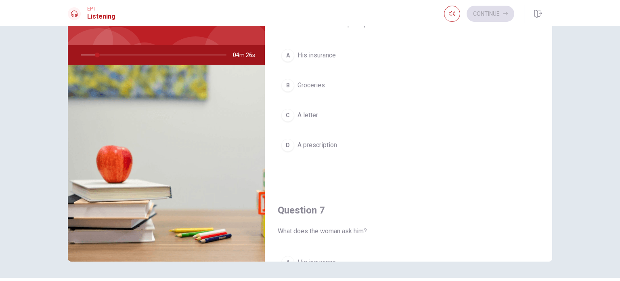
scroll to position [64, 0]
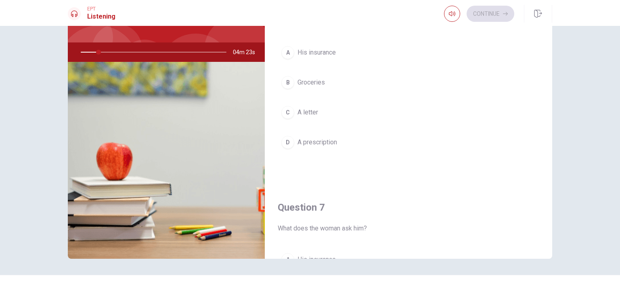
click at [550, 81] on div "Question 6 What is the man there to pick up? A His insurance B Groceries C A le…" at bounding box center [408, 81] width 287 height 207
click at [542, 88] on div "Question 6 What is the man there to pick up? A His insurance B Groceries C A le…" at bounding box center [408, 81] width 287 height 207
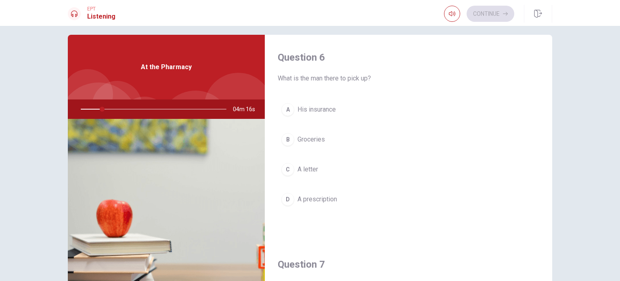
scroll to position [6, 0]
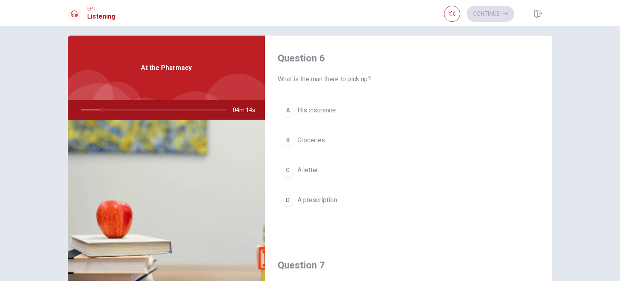
click at [554, 76] on div "Question 6 What is the man there to pick up? A His insurance B Groceries C A le…" at bounding box center [310, 176] width 510 height 281
click at [537, 82] on span "What is the man there to pick up?" at bounding box center [409, 79] width 262 height 10
click at [548, 80] on div "Question 6 What is the man there to pick up? A His insurance B Groceries C A le…" at bounding box center [408, 139] width 287 height 207
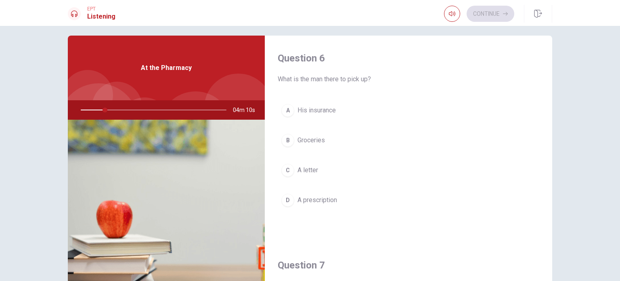
click at [569, 85] on div "Question 6 What is the man there to pick up? A His insurance B Groceries C A le…" at bounding box center [310, 153] width 620 height 255
click at [532, 107] on button "A His insurance" at bounding box center [409, 110] width 262 height 20
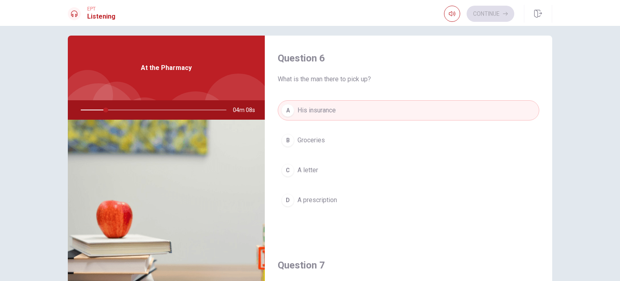
click at [532, 107] on button "A His insurance" at bounding box center [409, 110] width 262 height 20
click at [521, 162] on button "C A letter" at bounding box center [409, 170] width 262 height 20
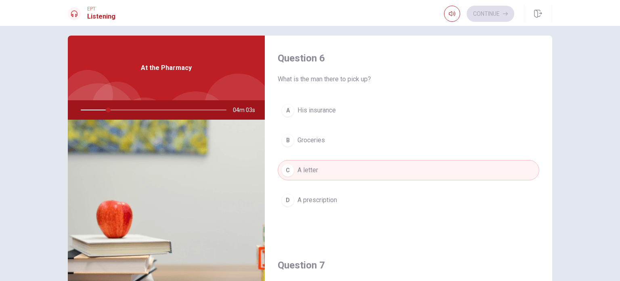
click at [575, 88] on div "Question 6 What is the man there to pick up? A His insurance B Groceries C A le…" at bounding box center [310, 153] width 620 height 255
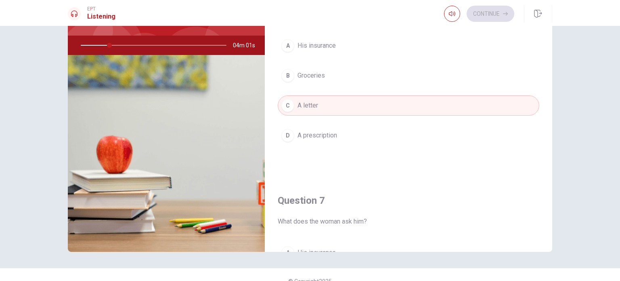
scroll to position [84, 0]
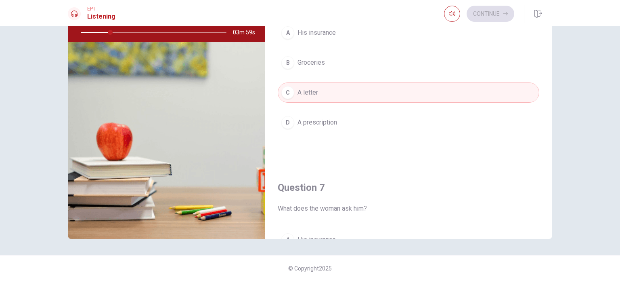
click at [525, 55] on button "B Groceries" at bounding box center [409, 62] width 262 height 20
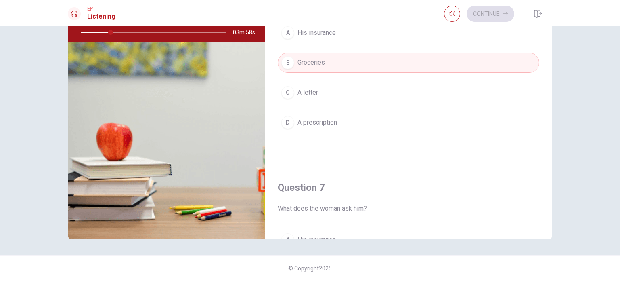
click at [518, 76] on div "A His insurance B Groceries C A letter D A prescription" at bounding box center [409, 86] width 262 height 126
click at [520, 80] on div "A His insurance B Groceries C A letter D A prescription" at bounding box center [409, 86] width 262 height 126
click at [506, 92] on button "C A letter" at bounding box center [409, 92] width 262 height 20
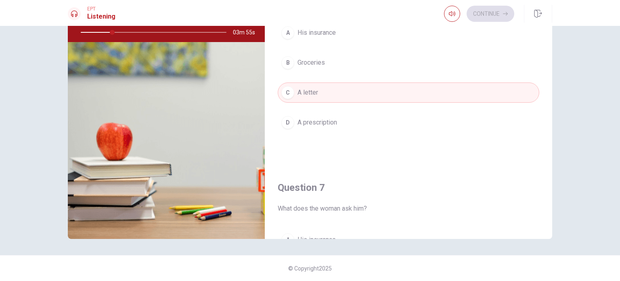
type input "22"
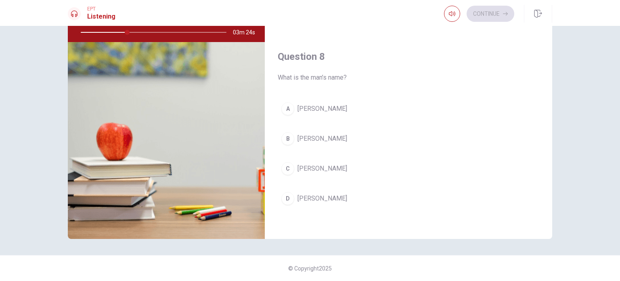
scroll to position [339, 0]
click at [294, 171] on button "C [PERSON_NAME]" at bounding box center [409, 167] width 262 height 20
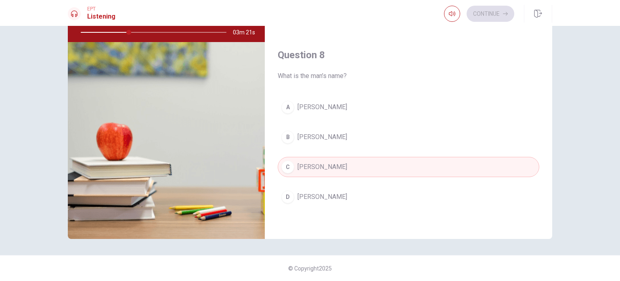
type input "33"
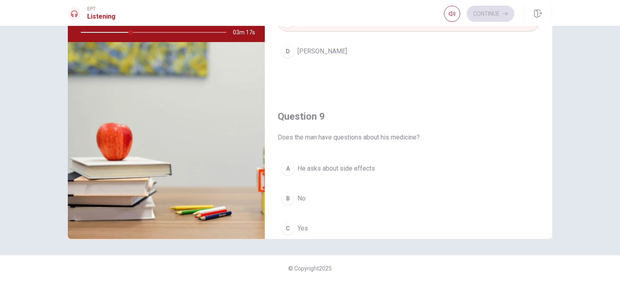
scroll to position [501, 0]
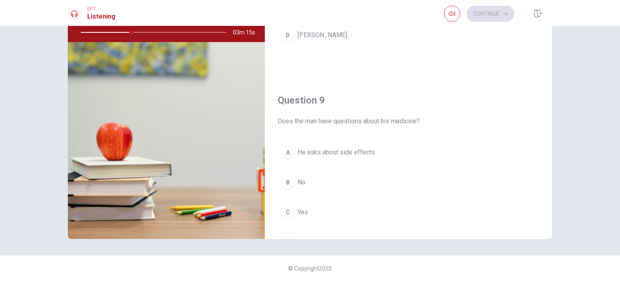
click at [301, 178] on span "No" at bounding box center [302, 182] width 8 height 10
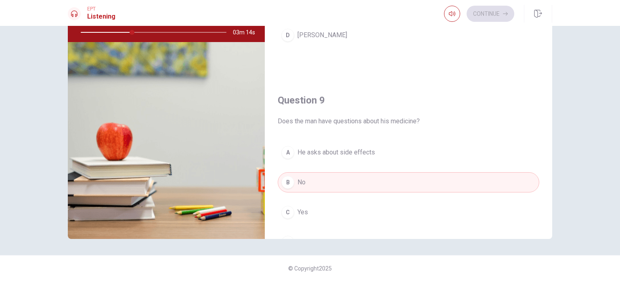
type input "35"
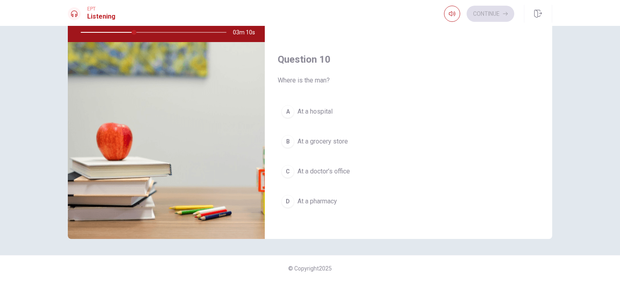
scroll to position [749, 0]
click at [449, 10] on button "button" at bounding box center [452, 14] width 16 height 16
click at [610, 147] on div "Question 6 What is the man there to pick up? A His insurance B Groceries C A le…" at bounding box center [310, 153] width 620 height 255
click at [343, 139] on span "At a grocery store" at bounding box center [323, 140] width 50 height 10
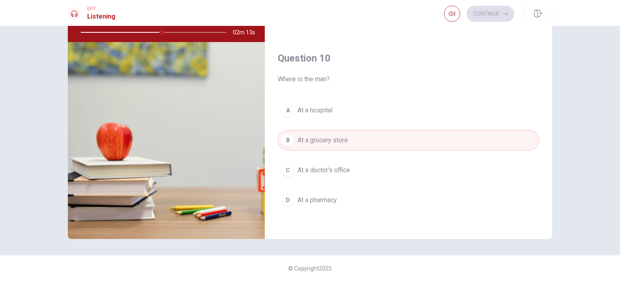
click at [424, 174] on button "C At a doctor’s office" at bounding box center [409, 170] width 262 height 20
type input "56"
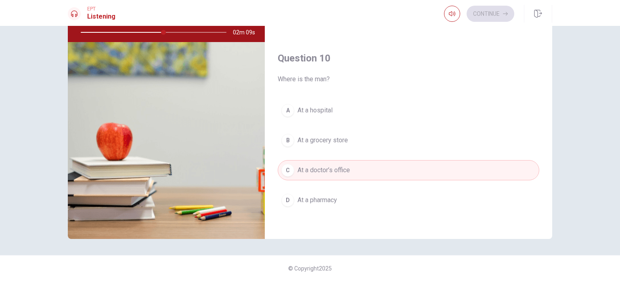
click at [588, 95] on div "Question 6 What is the man there to pick up? A His insurance B Groceries C A le…" at bounding box center [310, 153] width 620 height 255
click at [545, 83] on div "Question 10 Where is the man? A At a hospital B At a grocery store C At a docto…" at bounding box center [408, 139] width 287 height 207
click at [447, 202] on button "D At a pharmacy" at bounding box center [409, 200] width 262 height 20
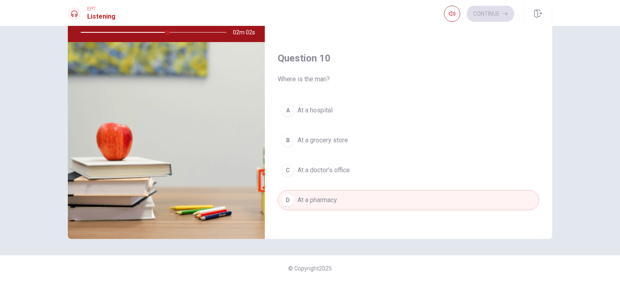
type input "60"
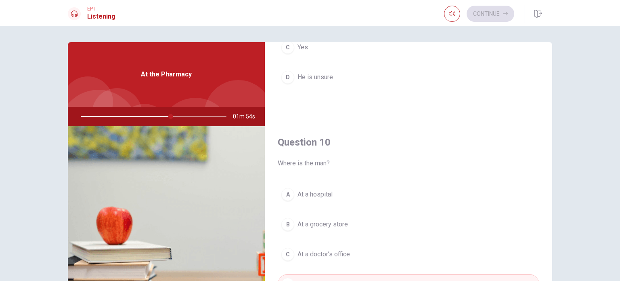
scroll to position [84, 0]
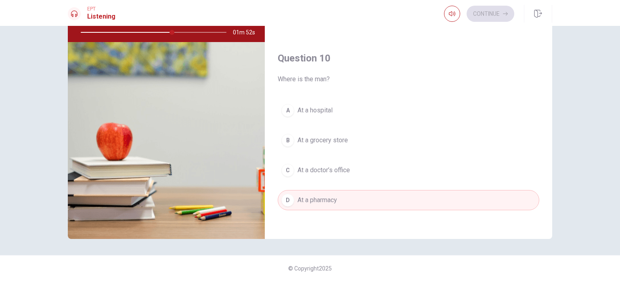
click at [550, 214] on div "Question 10 Where is the man? A At a hospital B At a grocery store C At a docto…" at bounding box center [408, 139] width 287 height 207
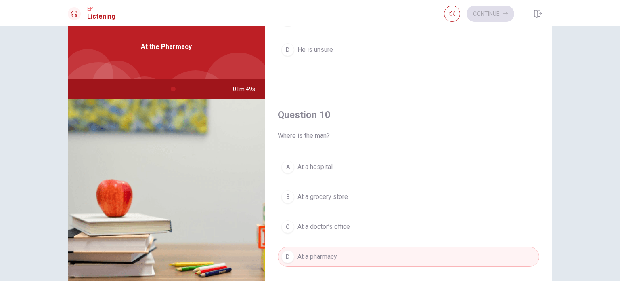
scroll to position [27, 0]
click at [544, 247] on div "Question 10 Where is the man? A At a hospital B At a grocery store C At a docto…" at bounding box center [408, 195] width 287 height 207
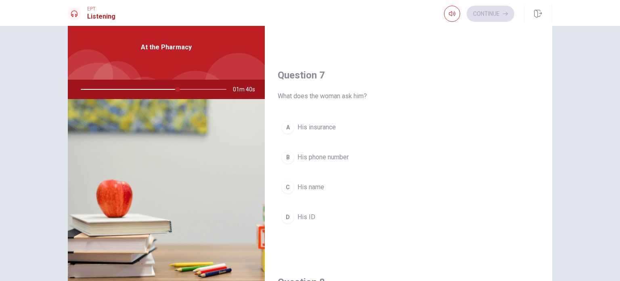
scroll to position [168, 0]
click at [333, 157] on span "His phone number" at bounding box center [323, 158] width 51 height 10
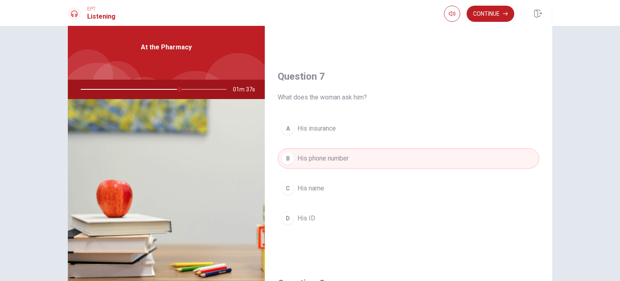
type input "68"
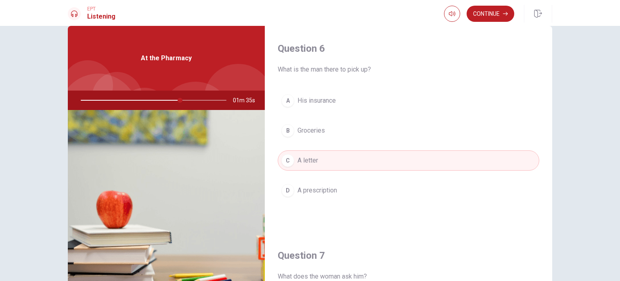
scroll to position [0, 0]
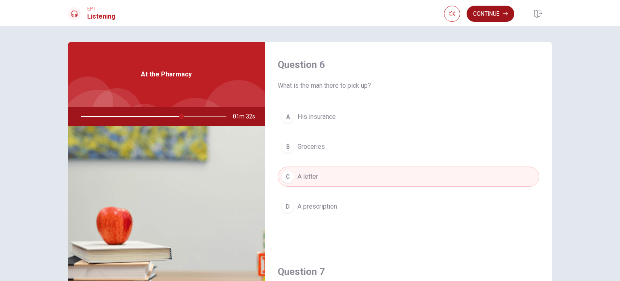
click at [491, 12] on button "Continue" at bounding box center [491, 14] width 48 height 16
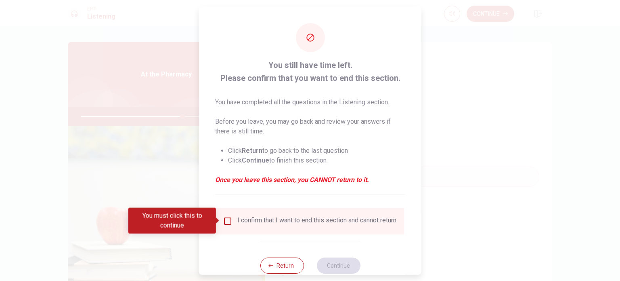
click at [228, 219] on input "You must click this to continue" at bounding box center [228, 221] width 10 height 10
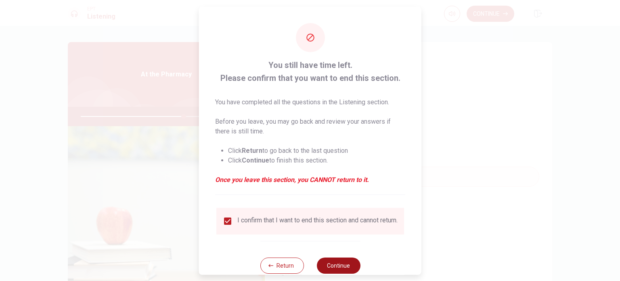
click at [342, 267] on button "Continue" at bounding box center [339, 265] width 44 height 16
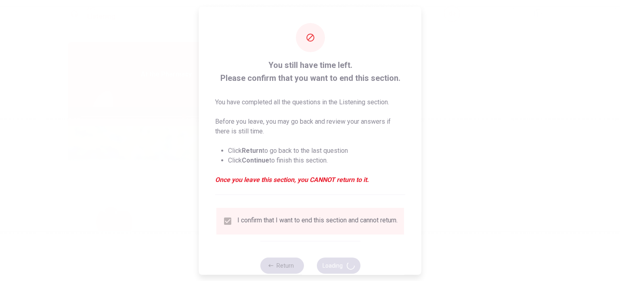
type input "71"
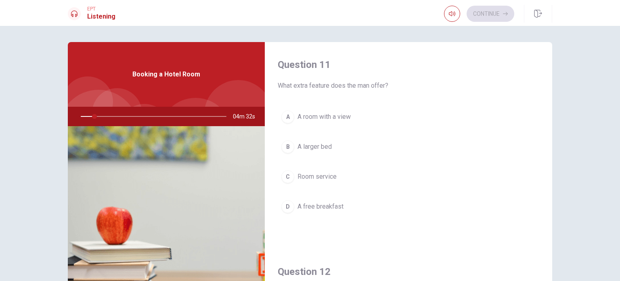
click at [97, 118] on div at bounding box center [152, 116] width 162 height 19
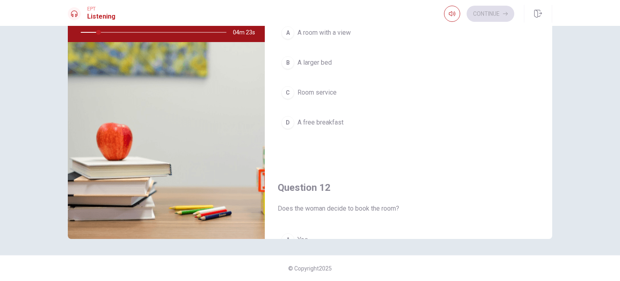
click at [531, 188] on h4 "Question 12" at bounding box center [409, 187] width 262 height 13
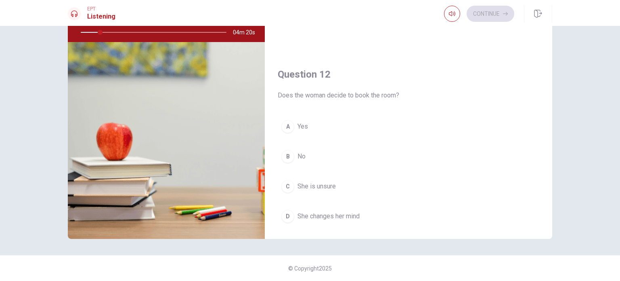
scroll to position [129, 0]
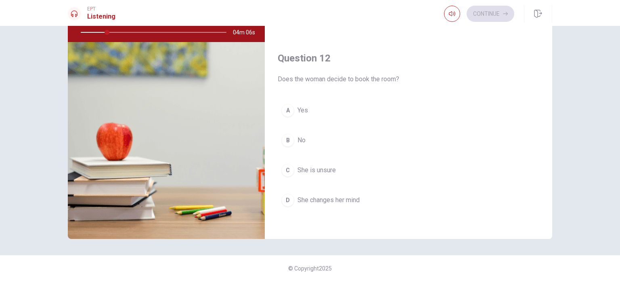
click at [298, 133] on button "B No" at bounding box center [409, 140] width 262 height 20
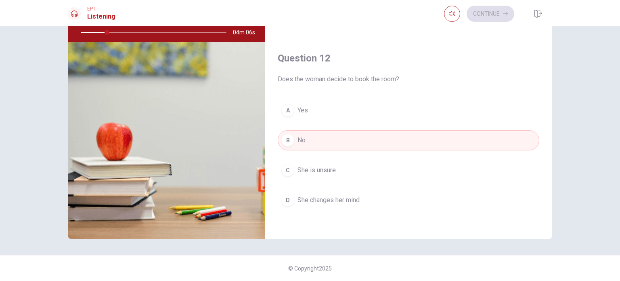
type input "18"
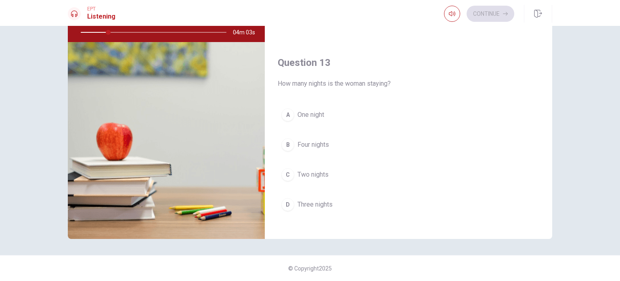
scroll to position [339, 0]
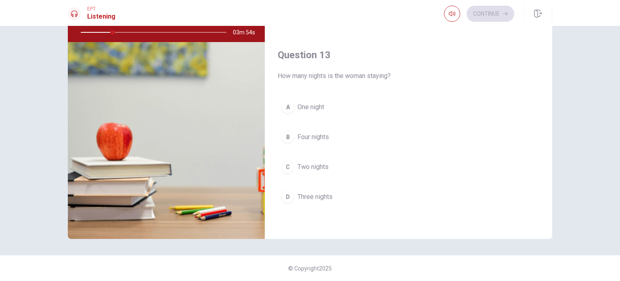
click at [302, 165] on span "Two nights" at bounding box center [313, 167] width 31 height 10
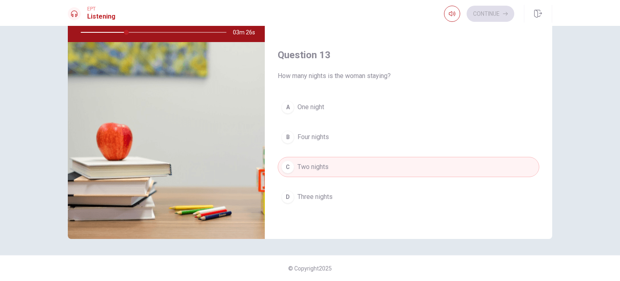
click at [424, 127] on button "B Four nights" at bounding box center [409, 137] width 262 height 20
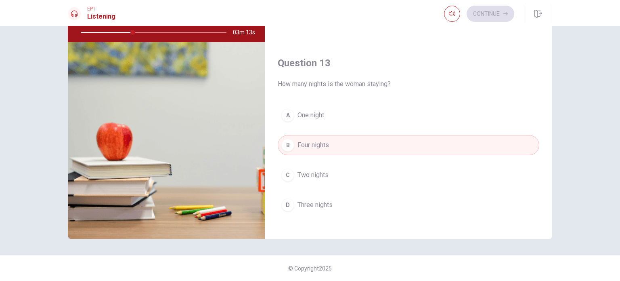
scroll to position [333, 0]
click at [545, 75] on div "Question 13 How many nights is the woman staying? A One night B Four nights C T…" at bounding box center [408, 142] width 287 height 207
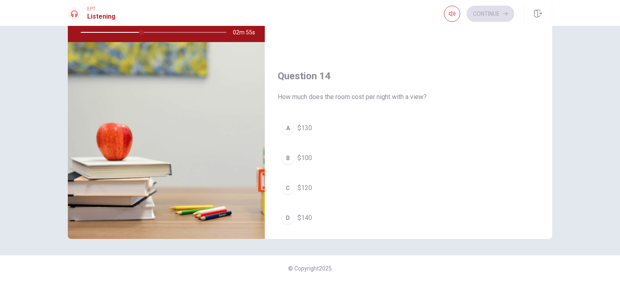
scroll to position [527, 0]
click at [292, 180] on div "C" at bounding box center [287, 186] width 13 height 13
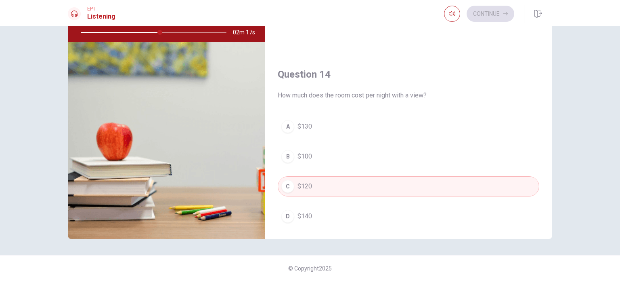
click at [566, 193] on div "Question 11 What extra feature does the man offer? A A room with a view B A lar…" at bounding box center [310, 153] width 620 height 255
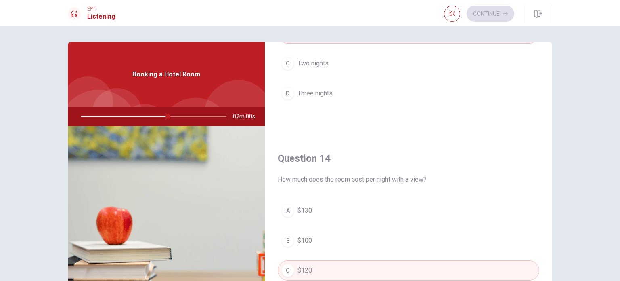
scroll to position [0, 0]
click at [321, 90] on span "Three nights" at bounding box center [315, 93] width 35 height 10
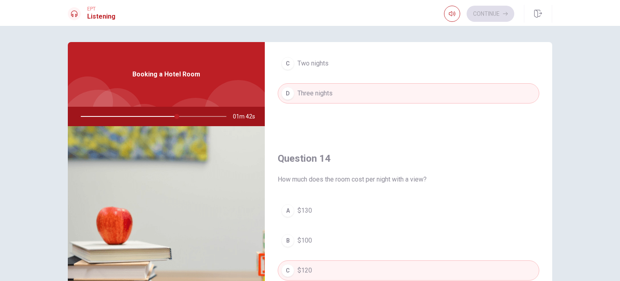
click at [313, 207] on button "A $130" at bounding box center [409, 210] width 262 height 20
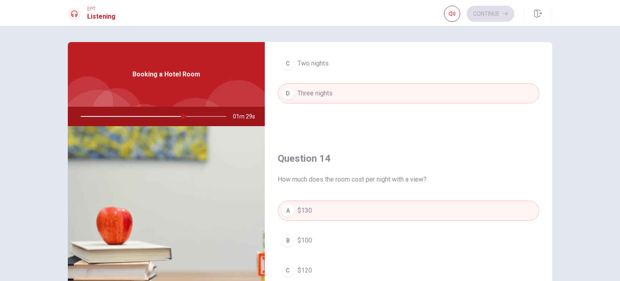
click at [530, 67] on button "C Two nights" at bounding box center [409, 63] width 262 height 20
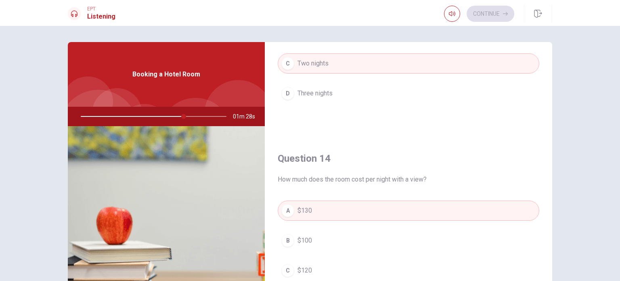
type input "71"
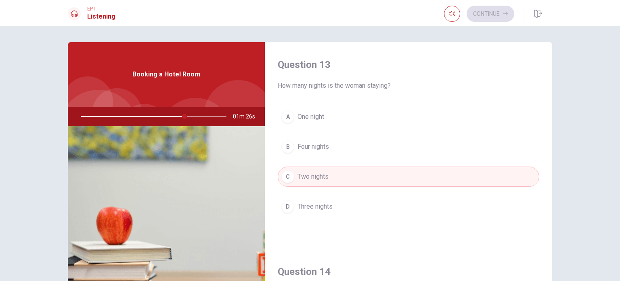
scroll to position [430, 0]
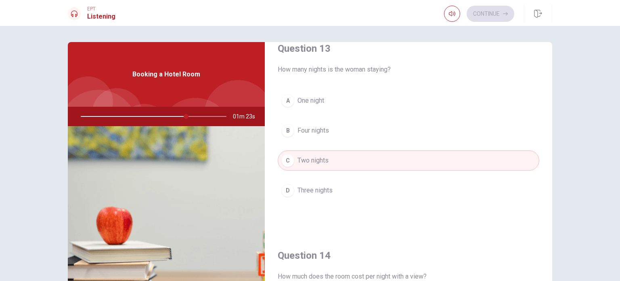
click at [321, 183] on button "D Three nights" at bounding box center [409, 190] width 262 height 20
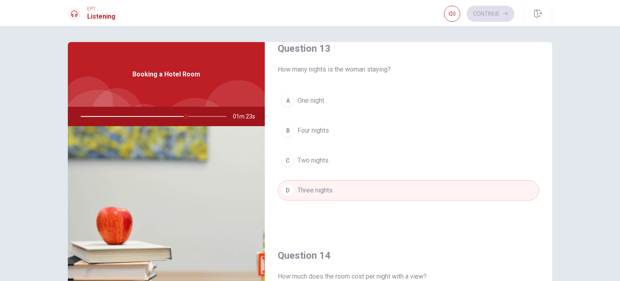
type input "73"
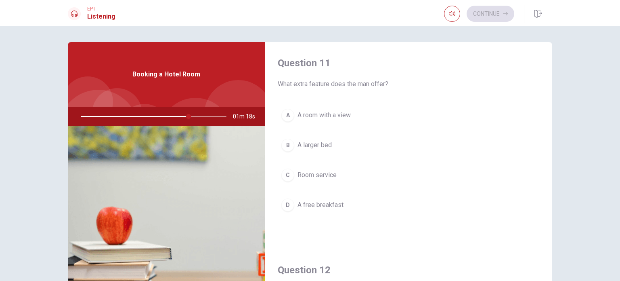
scroll to position [0, 0]
click at [311, 184] on button "C Room service" at bounding box center [409, 176] width 262 height 20
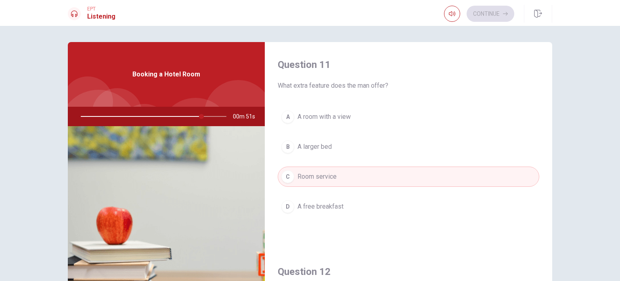
scroll to position [84, 0]
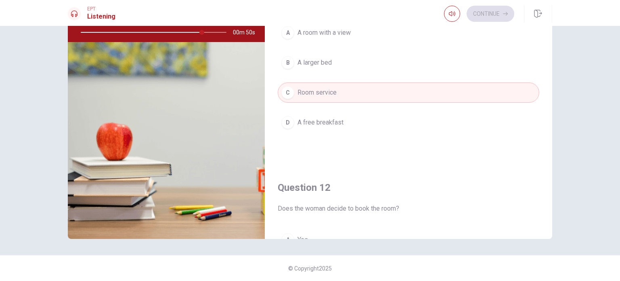
type input "84"
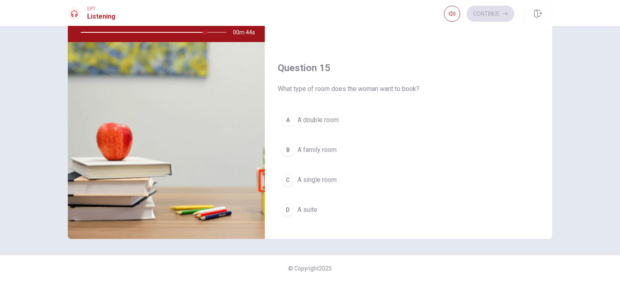
scroll to position [749, 0]
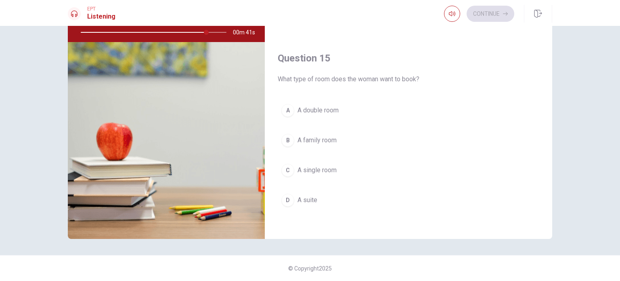
click at [333, 135] on span "A family room" at bounding box center [317, 140] width 39 height 10
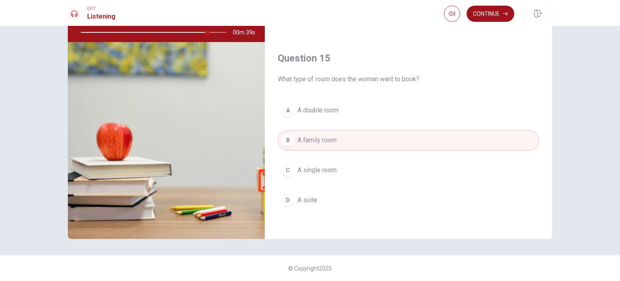
click at [506, 16] on button "Continue" at bounding box center [491, 14] width 48 height 16
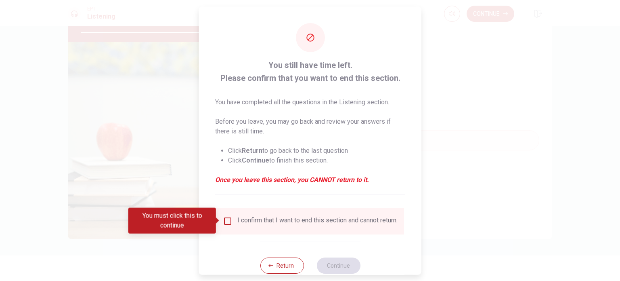
click at [225, 225] on div "I confirm that I want to end this section and cannot return." at bounding box center [310, 221] width 175 height 10
click at [226, 223] on input "You must click this to continue" at bounding box center [228, 221] width 10 height 10
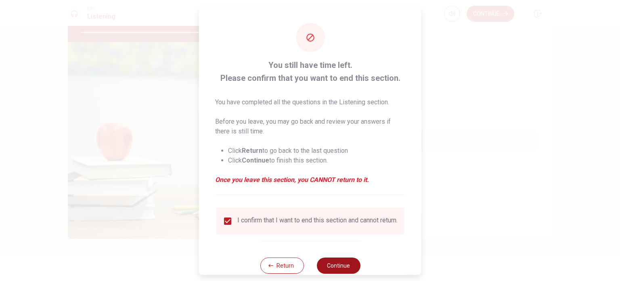
click at [353, 270] on button "Continue" at bounding box center [339, 265] width 44 height 16
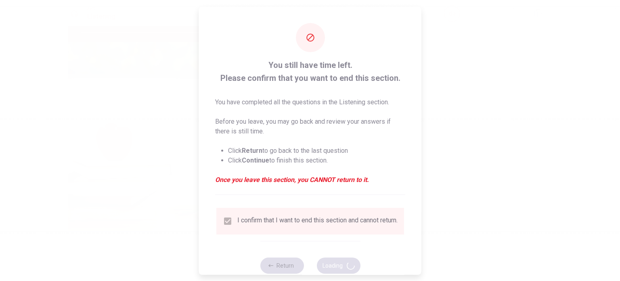
type input "92"
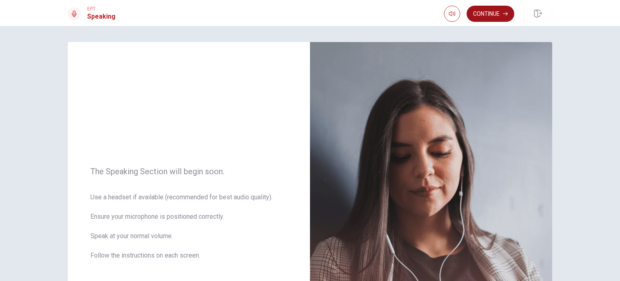
click at [493, 18] on button "Continue" at bounding box center [491, 14] width 48 height 16
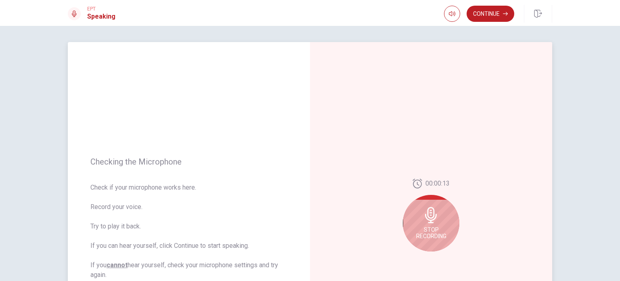
click at [455, 232] on div "Stop Recording" at bounding box center [431, 223] width 57 height 57
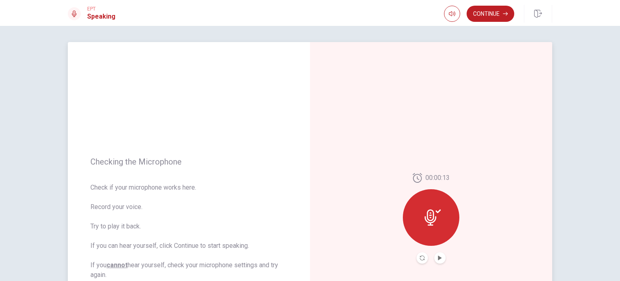
click at [413, 231] on div at bounding box center [431, 217] width 57 height 57
click at [437, 260] on button "Play Audio" at bounding box center [439, 257] width 11 height 11
click at [437, 232] on div "Play Audio" at bounding box center [440, 238] width 40 height 16
click at [436, 208] on div at bounding box center [431, 217] width 57 height 57
click at [437, 218] on icon at bounding box center [433, 217] width 16 height 16
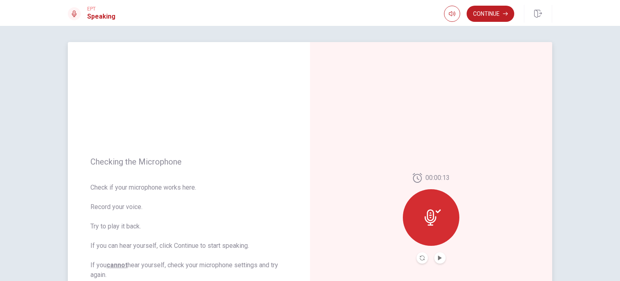
click at [437, 260] on button "Play Audio" at bounding box center [439, 257] width 11 height 11
click at [434, 228] on div at bounding box center [431, 217] width 57 height 57
click at [423, 260] on button "Record Again" at bounding box center [422, 257] width 11 height 11
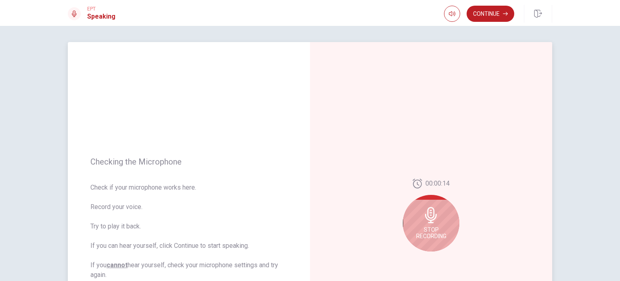
click at [429, 212] on icon at bounding box center [431, 215] width 16 height 16
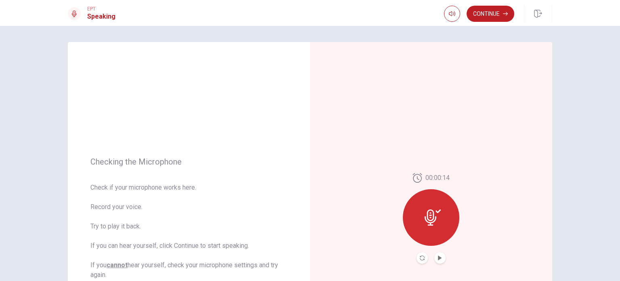
click at [437, 258] on button "Play Audio" at bounding box center [439, 257] width 11 height 11
click at [420, 258] on icon "Record Again" at bounding box center [422, 257] width 5 height 5
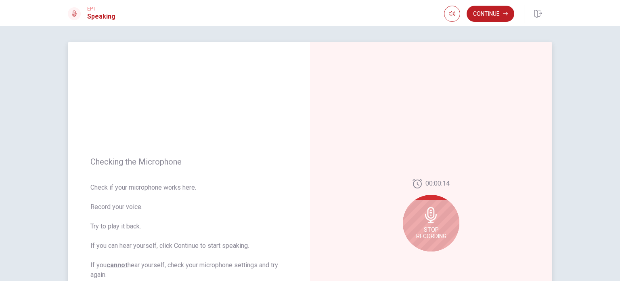
click at [432, 216] on icon at bounding box center [431, 215] width 16 height 16
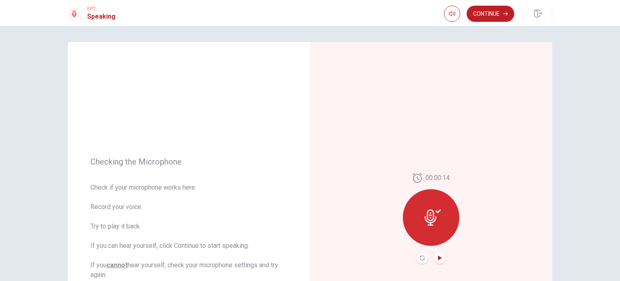
click at [438, 258] on icon "Play Audio" at bounding box center [440, 257] width 4 height 5
click at [419, 259] on button "Record Again" at bounding box center [422, 257] width 11 height 11
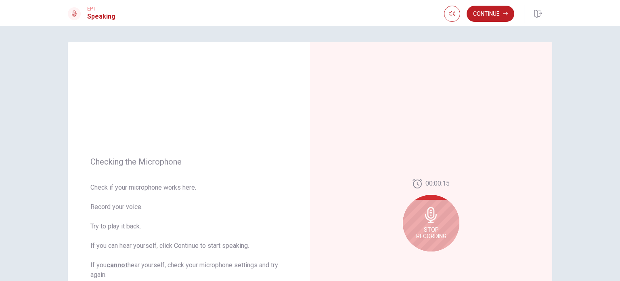
click at [419, 259] on div "00:00:15 Stop Recording" at bounding box center [431, 218] width 242 height 352
click at [425, 212] on icon at bounding box center [431, 215] width 16 height 16
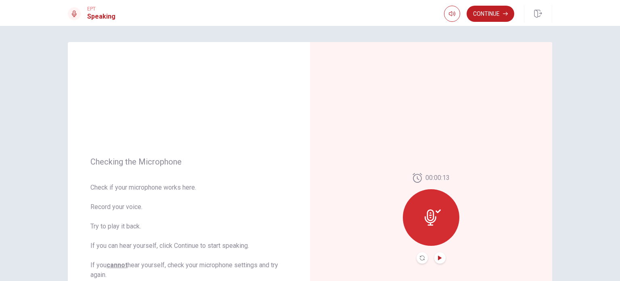
click at [439, 259] on icon "Play Audio" at bounding box center [440, 257] width 4 height 5
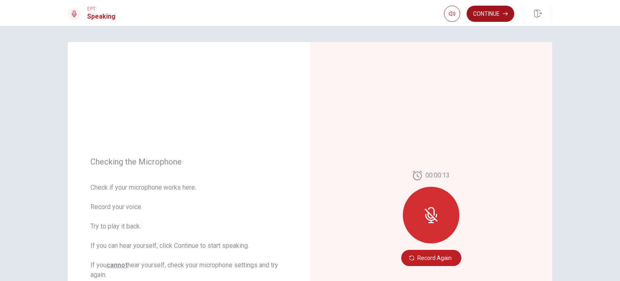
click at [488, 13] on button "Continue" at bounding box center [491, 14] width 48 height 16
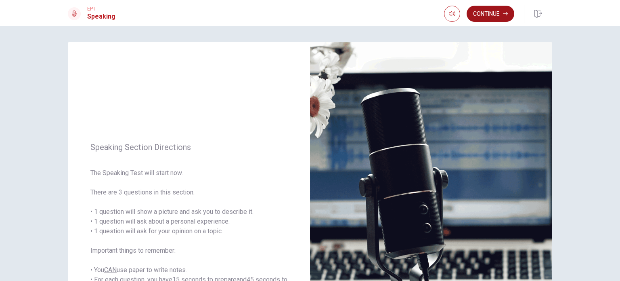
click at [488, 13] on button "Continue" at bounding box center [491, 14] width 48 height 16
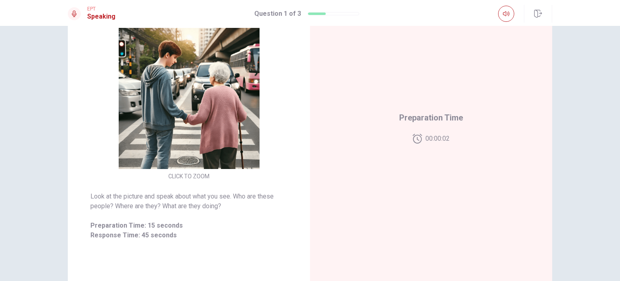
scroll to position [101, 0]
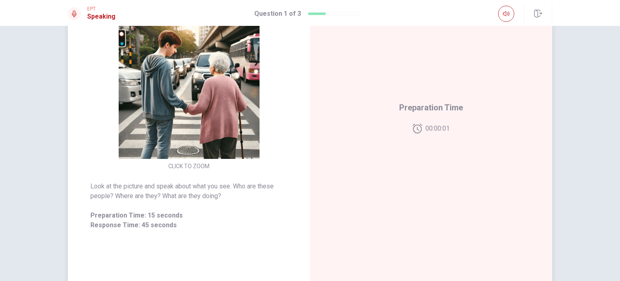
click at [409, 127] on div "Preparation Time 00:00:01" at bounding box center [431, 117] width 242 height 352
click at [409, 127] on div "Response Time" at bounding box center [431, 117] width 242 height 352
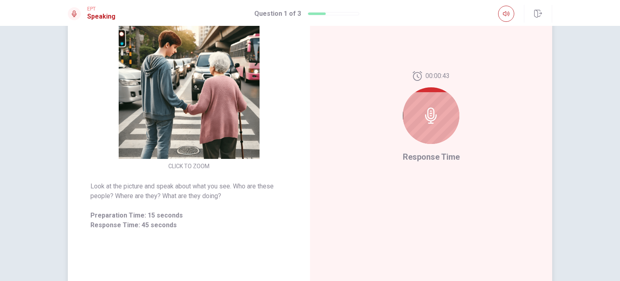
click at [426, 128] on div at bounding box center [431, 115] width 57 height 57
click at [430, 116] on icon at bounding box center [431, 115] width 16 height 16
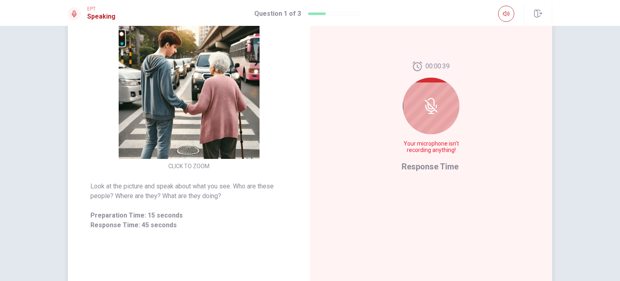
click at [426, 111] on icon at bounding box center [431, 106] width 16 height 16
click at [429, 168] on span "Response Time" at bounding box center [430, 167] width 57 height 10
click at [430, 85] on div at bounding box center [431, 106] width 57 height 57
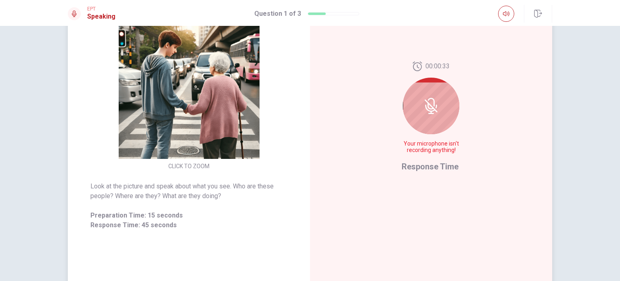
click at [424, 117] on div at bounding box center [431, 106] width 57 height 57
click at [422, 142] on span "Your microphone isn't recording anything!" at bounding box center [431, 147] width 59 height 13
click at [425, 147] on span "Your microphone isn't recording anything!" at bounding box center [431, 147] width 59 height 13
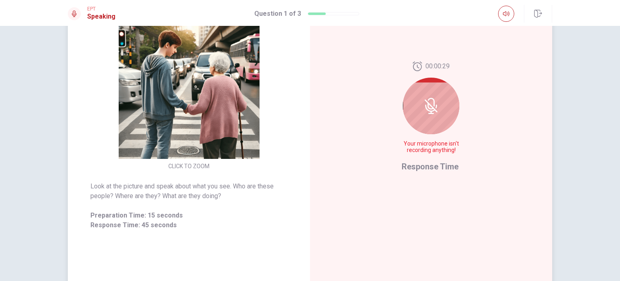
click at [425, 147] on span "Your microphone isn't recording anything!" at bounding box center [431, 147] width 59 height 13
click at [428, 153] on span "Your microphone isn't recording anything!" at bounding box center [431, 147] width 59 height 13
click at [433, 174] on div "00:00:27 Your microphone isn't recording anything! Response Time" at bounding box center [431, 117] width 242 height 352
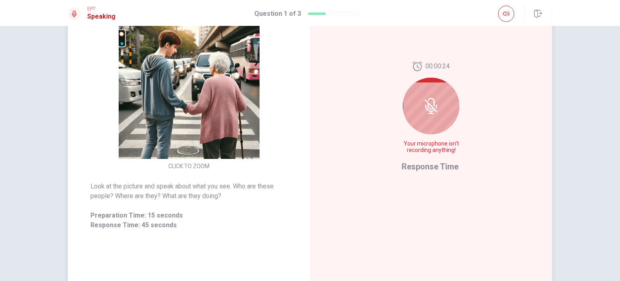
click at [441, 97] on div at bounding box center [431, 106] width 57 height 57
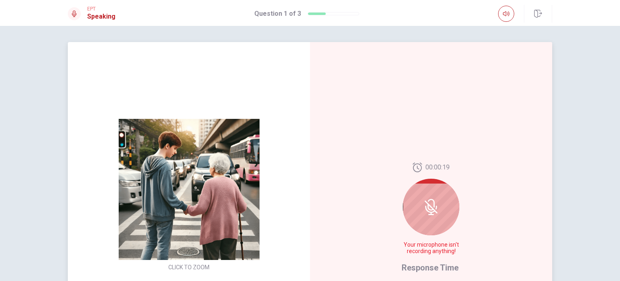
click at [415, 193] on div at bounding box center [431, 206] width 57 height 57
click at [433, 204] on icon at bounding box center [431, 207] width 16 height 16
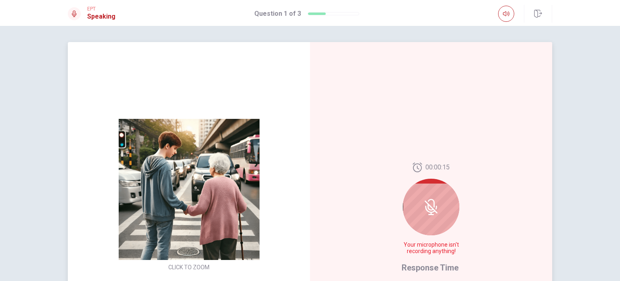
click at [408, 212] on div at bounding box center [431, 206] width 57 height 57
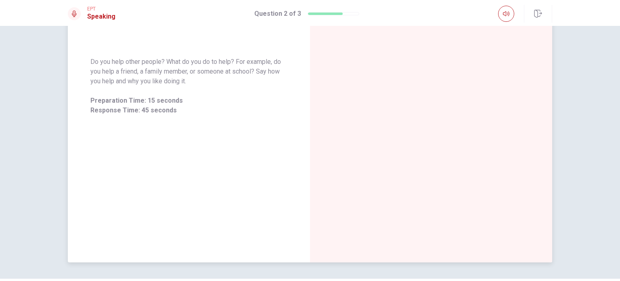
scroll to position [132, 0]
click at [526, 118] on div "Response Time" at bounding box center [431, 86] width 242 height 352
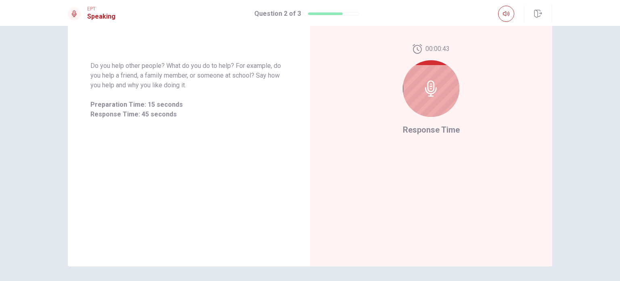
scroll to position [130, 0]
click at [432, 105] on div at bounding box center [431, 86] width 57 height 57
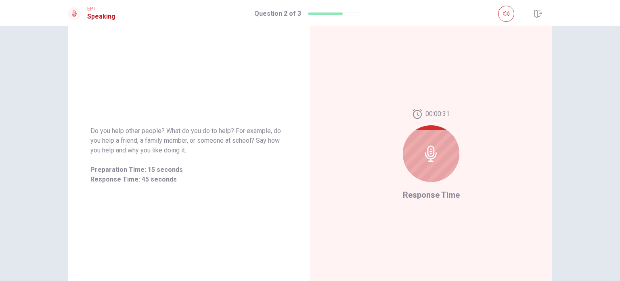
scroll to position [62, 0]
drag, startPoint x: 606, startPoint y: 68, endPoint x: 604, endPoint y: 56, distance: 12.3
click at [604, 56] on div "Do you help other people? What do you do to help? For example, do you help a fr…" at bounding box center [310, 153] width 620 height 255
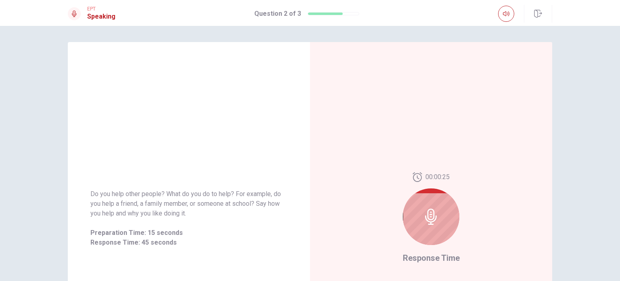
drag, startPoint x: 619, startPoint y: 25, endPoint x: 620, endPoint y: 98, distance: 73.5
click at [620, 98] on div "EPT Speaking Question 2 of 3 Question 2 of 3 Do you help other people? What do …" at bounding box center [310, 140] width 620 height 281
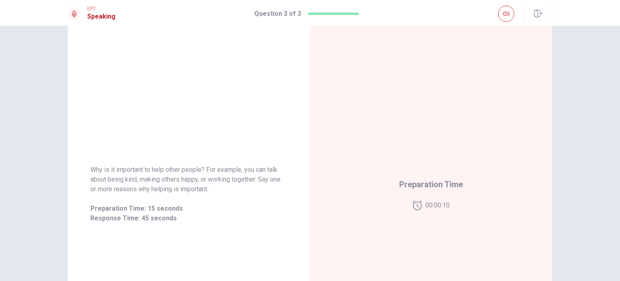
scroll to position [24, 0]
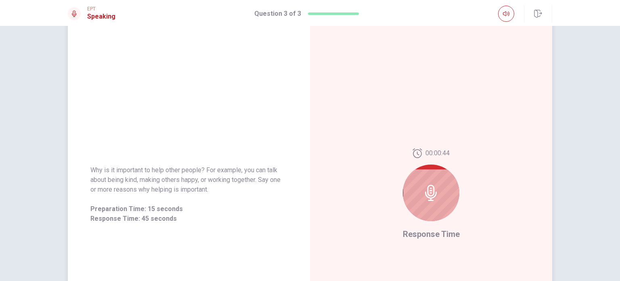
click at [420, 209] on div at bounding box center [431, 192] width 57 height 57
click at [430, 204] on div at bounding box center [431, 192] width 57 height 57
click at [477, 207] on div "00:00:37 Response Time" at bounding box center [431, 194] width 242 height 352
click at [511, 15] on button "button" at bounding box center [506, 14] width 16 height 16
click at [506, 32] on span at bounding box center [507, 28] width 30 height 11
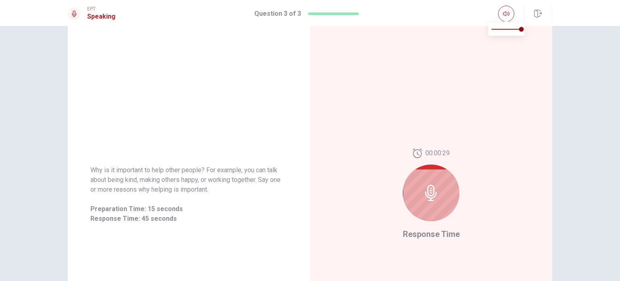
type input "0.5"
click at [545, 73] on div "00:00:26 Response Time" at bounding box center [431, 194] width 242 height 352
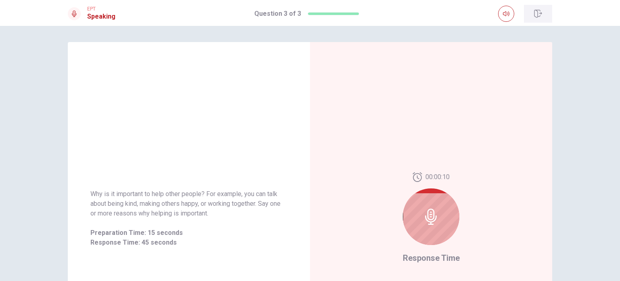
click at [536, 16] on icon "button" at bounding box center [538, 14] width 8 height 8
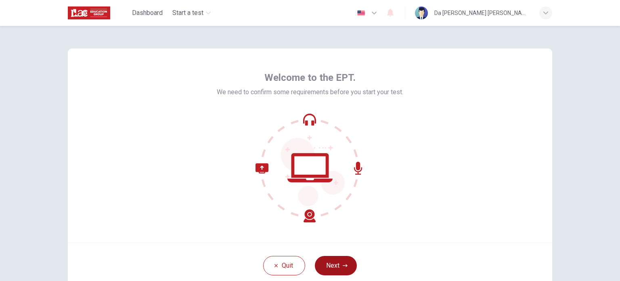
click at [334, 265] on button "Next" at bounding box center [336, 265] width 42 height 19
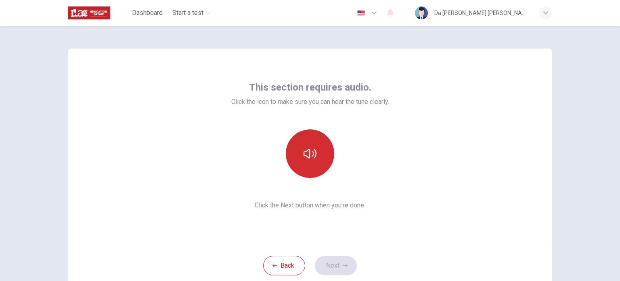
click at [308, 154] on icon "button" at bounding box center [310, 153] width 13 height 13
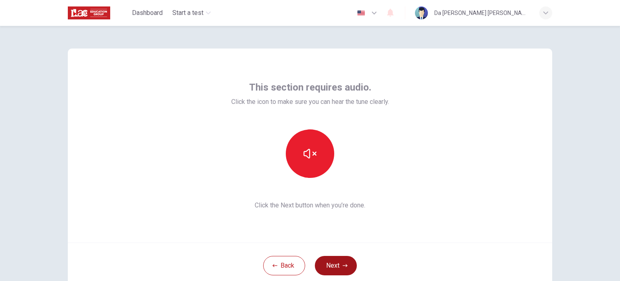
click at [338, 268] on button "Next" at bounding box center [336, 265] width 42 height 19
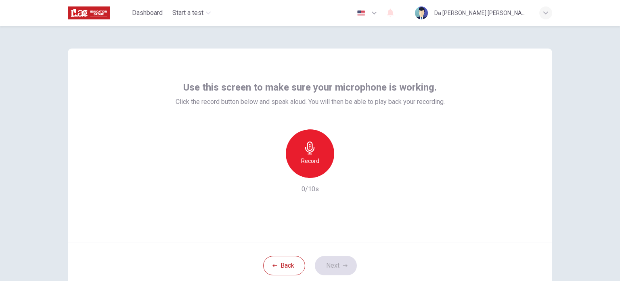
click at [327, 260] on div "Back Next" at bounding box center [310, 265] width 485 height 46
click at [317, 136] on div "Record" at bounding box center [310, 153] width 48 height 48
click at [317, 136] on div "Stop" at bounding box center [310, 153] width 48 height 48
click at [317, 136] on div "Record" at bounding box center [310, 153] width 48 height 48
click at [348, 269] on button "Next" at bounding box center [336, 265] width 42 height 19
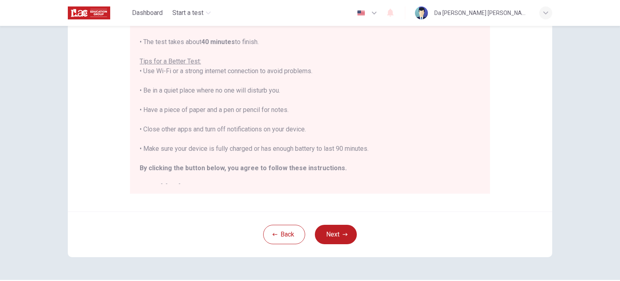
scroll to position [145, 0]
click at [336, 246] on div "Back Next" at bounding box center [310, 233] width 485 height 46
click at [338, 231] on button "Next" at bounding box center [336, 232] width 42 height 19
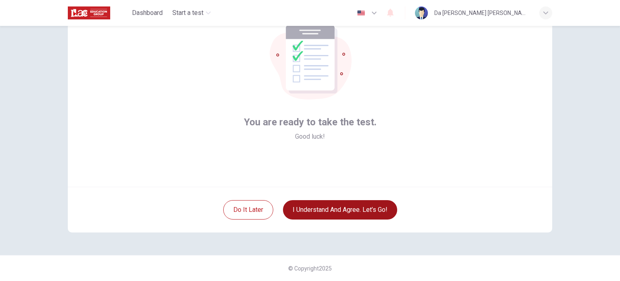
scroll to position [55, 0]
click at [343, 214] on button "I understand and agree. Let’s go!" at bounding box center [340, 209] width 114 height 19
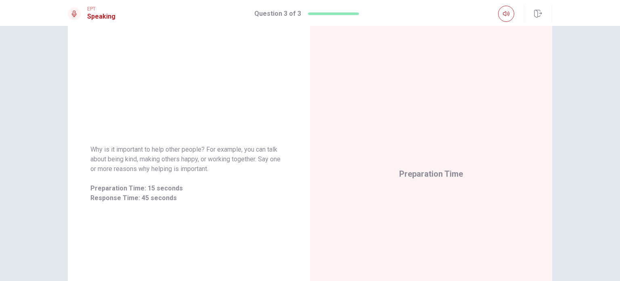
scroll to position [22, 0]
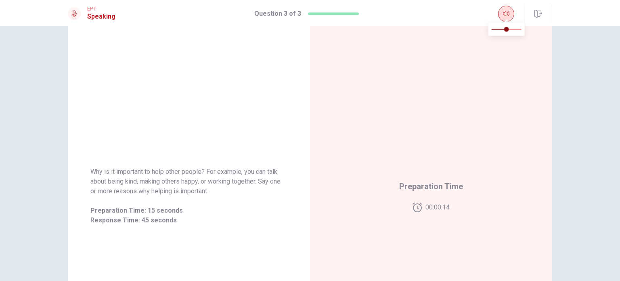
click at [505, 12] on icon "button" at bounding box center [506, 13] width 6 height 5
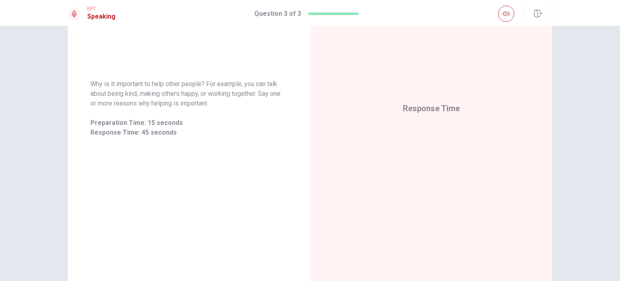
scroll to position [111, 0]
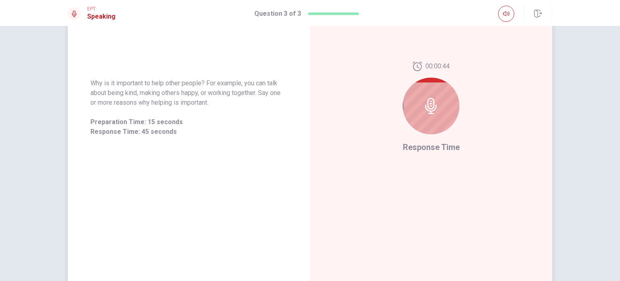
click at [427, 108] on icon at bounding box center [431, 106] width 12 height 16
click at [451, 111] on div at bounding box center [431, 106] width 57 height 57
click at [395, 105] on div "00:00:41 Response Time" at bounding box center [431, 107] width 242 height 352
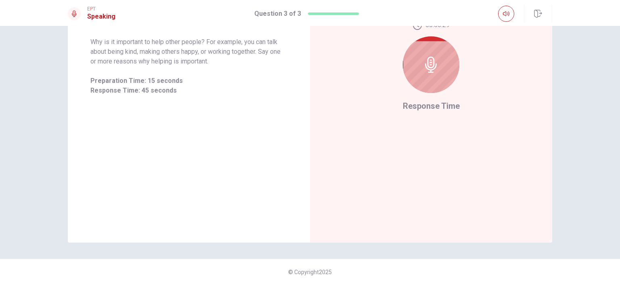
scroll to position [155, 0]
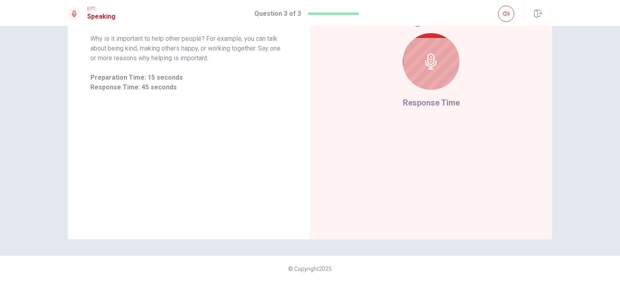
click at [620, 204] on div "Why is it important to help other people? For example, you can talk about being…" at bounding box center [310, 153] width 620 height 255
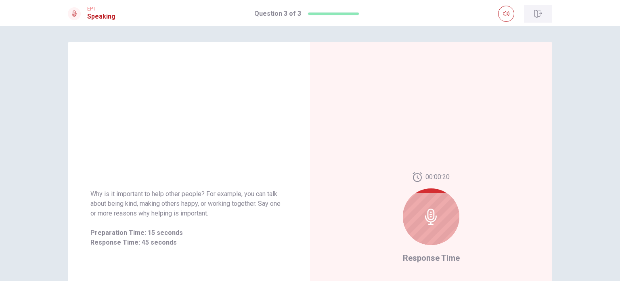
click at [541, 20] on button "button" at bounding box center [538, 14] width 28 height 18
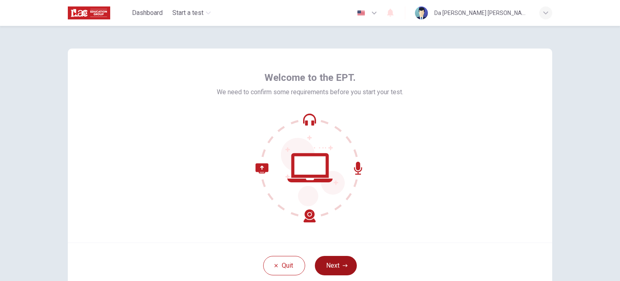
click at [331, 271] on button "Next" at bounding box center [336, 265] width 42 height 19
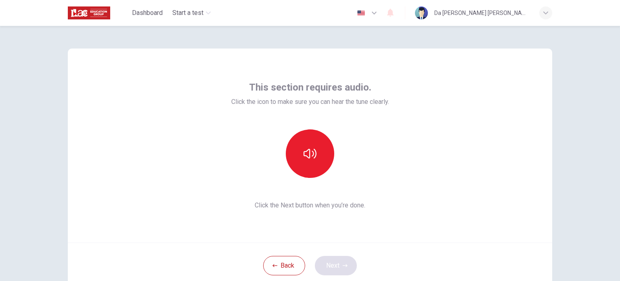
click at [331, 271] on div "Back Next" at bounding box center [310, 265] width 485 height 46
click at [308, 141] on button "button" at bounding box center [310, 153] width 48 height 48
click at [343, 264] on icon "button" at bounding box center [345, 265] width 5 height 5
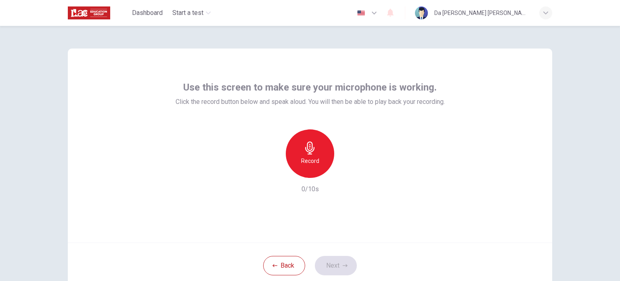
click at [317, 141] on div "Record" at bounding box center [310, 153] width 48 height 48
click at [461, 173] on div "Use this screen to make sure your microphone is working. Click the record butto…" at bounding box center [310, 145] width 485 height 194
click at [350, 271] on button "Next" at bounding box center [336, 265] width 42 height 19
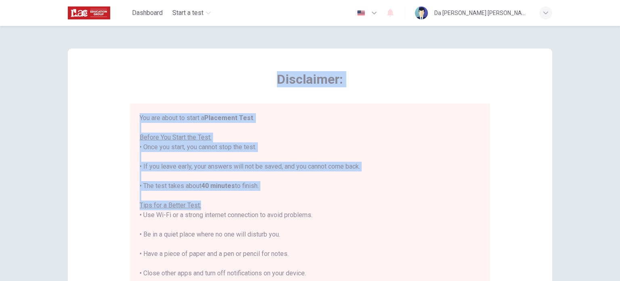
drag, startPoint x: 619, startPoint y: 19, endPoint x: 620, endPoint y: 206, distance: 187.4
click at [620, 206] on div "Dashboard Start a test English en ​ Da Silva Franca LIDIA MARIA Disclaimer: You…" at bounding box center [310, 140] width 620 height 281
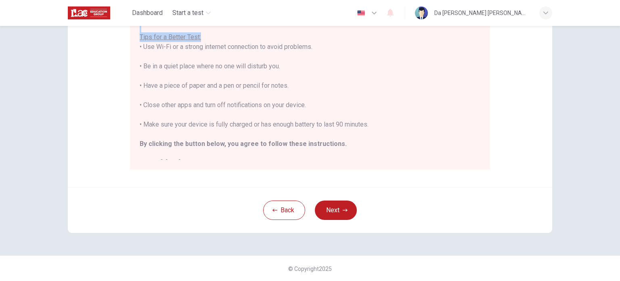
click at [352, 229] on div "Back Next" at bounding box center [310, 210] width 485 height 46
click at [338, 204] on button "Next" at bounding box center [336, 209] width 42 height 19
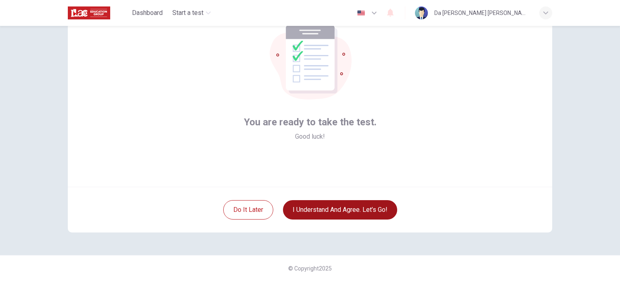
scroll to position [55, 0]
click at [338, 204] on button "I understand and agree. Let’s go!" at bounding box center [340, 209] width 114 height 19
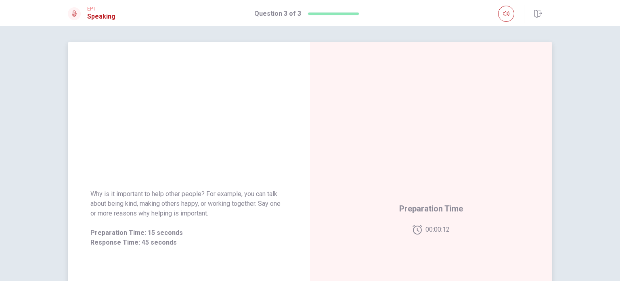
click at [428, 173] on div "Preparation Time 00:00:12" at bounding box center [431, 218] width 242 height 352
click at [403, 183] on div "Preparation Time 00:00:09" at bounding box center [431, 218] width 242 height 352
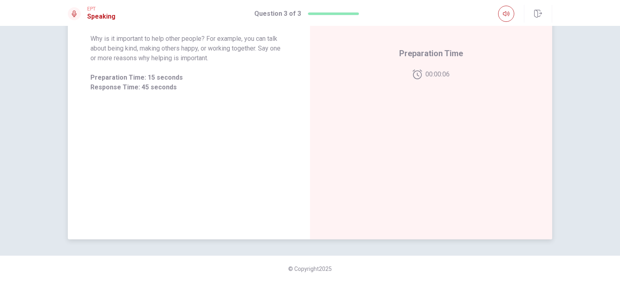
click at [395, 155] on div "Preparation Time 00:00:06" at bounding box center [431, 63] width 242 height 352
click at [620, 117] on div "Why is it important to help other people? For example, you can talk about being…" at bounding box center [310, 153] width 620 height 255
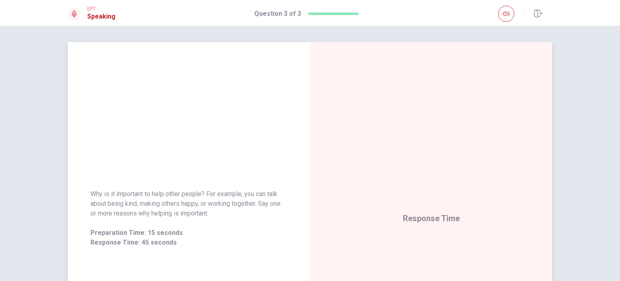
click at [354, 241] on div "Response Time" at bounding box center [431, 218] width 242 height 352
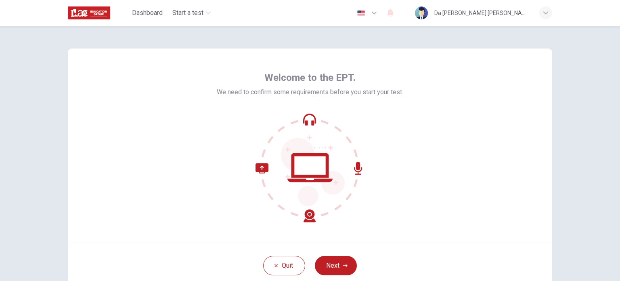
click at [589, 125] on div "Welcome to the EPT. We need to confirm some requirements before you start your …" at bounding box center [310, 153] width 620 height 255
click at [377, 13] on icon "button" at bounding box center [374, 13] width 5 height 3
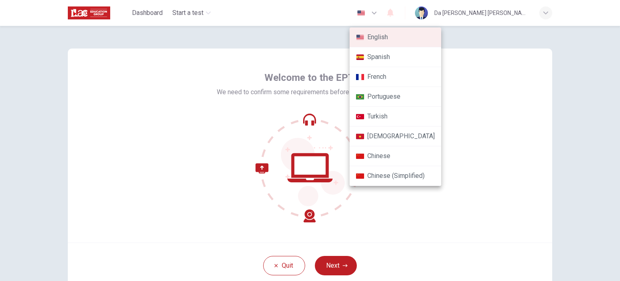
click at [385, 104] on li "Portuguese" at bounding box center [396, 97] width 92 height 20
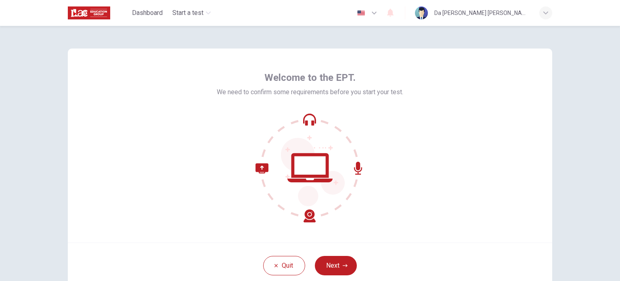
type input "pt"
click at [347, 265] on button "Próximo" at bounding box center [336, 265] width 50 height 19
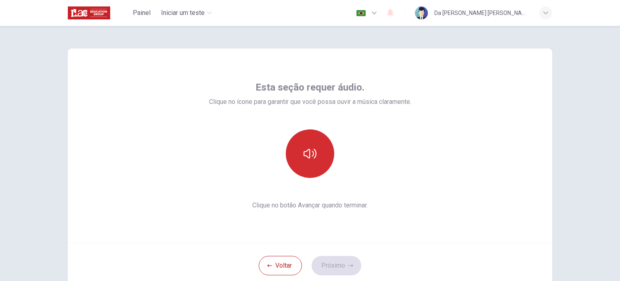
click at [314, 152] on icon "button" at bounding box center [310, 153] width 13 height 13
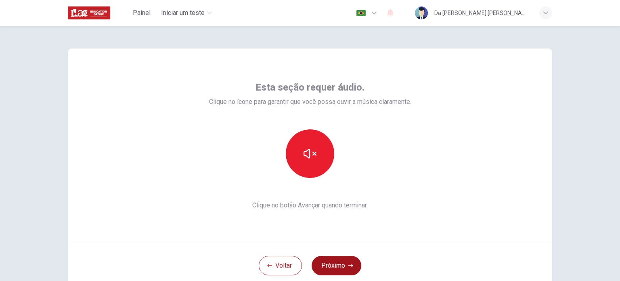
click at [338, 264] on button "Próximo" at bounding box center [337, 265] width 50 height 19
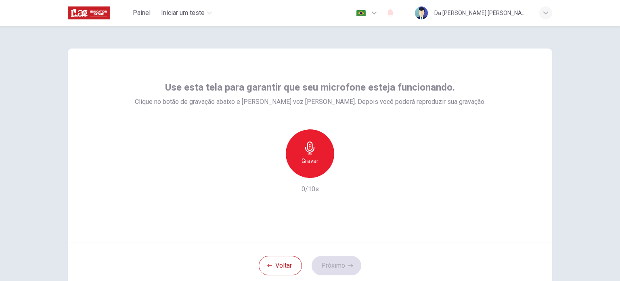
click at [314, 154] on div "Gravar" at bounding box center [310, 153] width 48 height 48
click at [339, 274] on button "Próximo" at bounding box center [337, 265] width 50 height 19
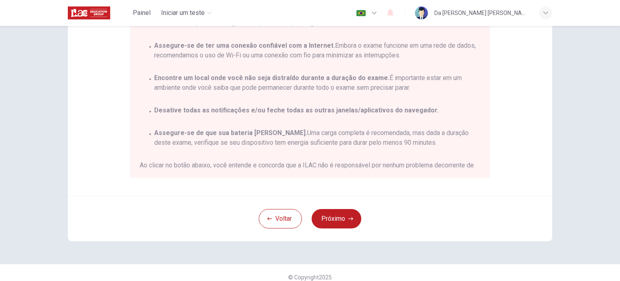
scroll to position [166, 0]
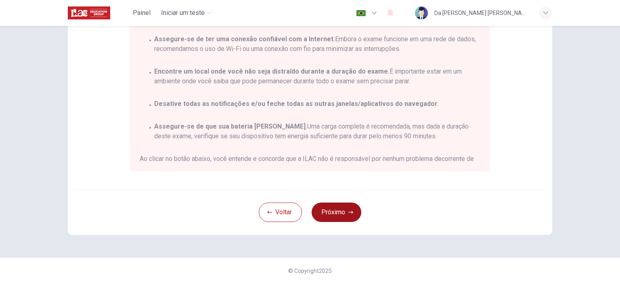
click at [325, 212] on button "Próximo" at bounding box center [337, 211] width 50 height 19
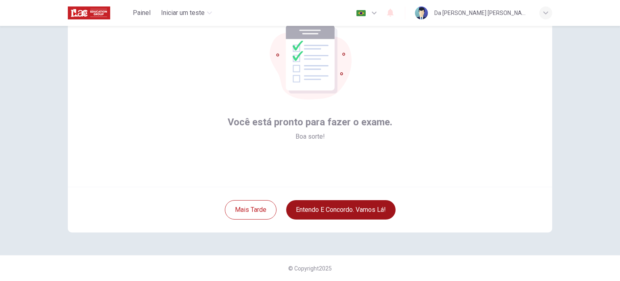
scroll to position [55, 0]
click at [305, 216] on button "Entendo e concordo. Vamos lá!" at bounding box center [340, 209] width 109 height 19
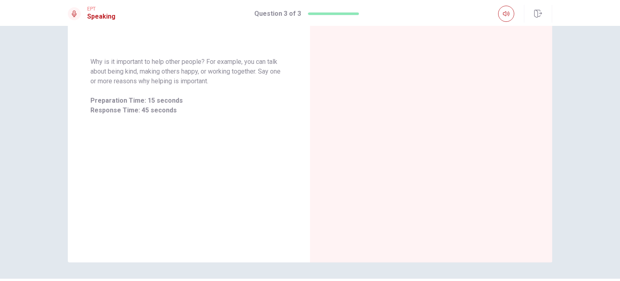
scroll to position [138, 0]
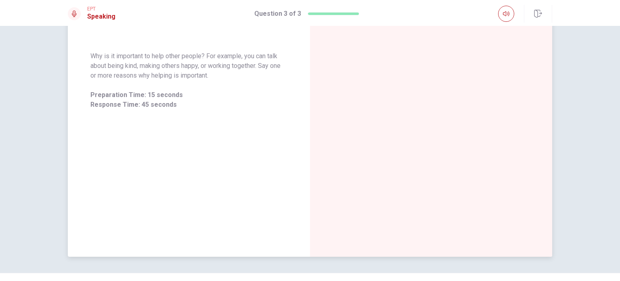
click at [499, 151] on div at bounding box center [431, 80] width 242 height 352
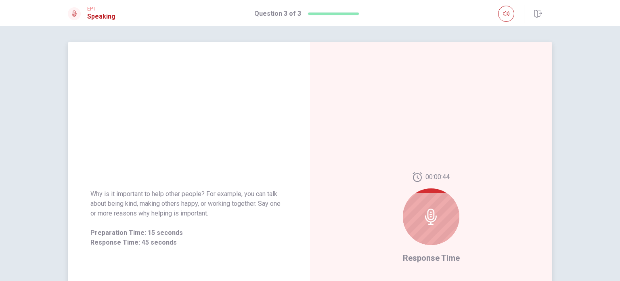
click at [415, 221] on div at bounding box center [431, 216] width 57 height 57
click at [435, 228] on div at bounding box center [431, 216] width 57 height 57
